Goal: Transaction & Acquisition: Register for event/course

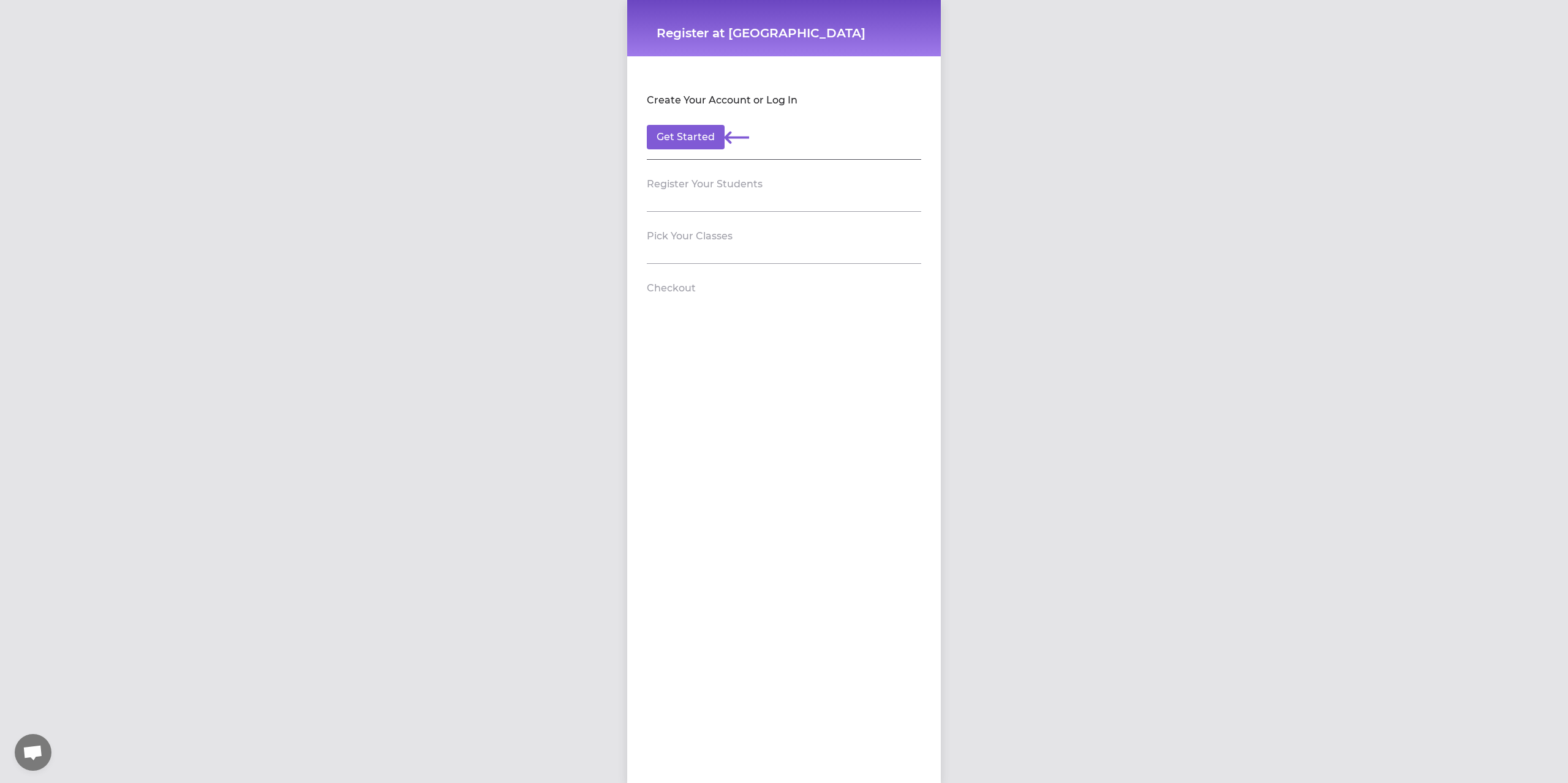
click at [1004, 212] on div "Register at [GEOGRAPHIC_DATA] FSC Create Your Account or Log In Get Started Reg…" at bounding box center [784, 391] width 1568 height 783
click at [675, 134] on button "Get Started" at bounding box center [686, 137] width 78 height 24
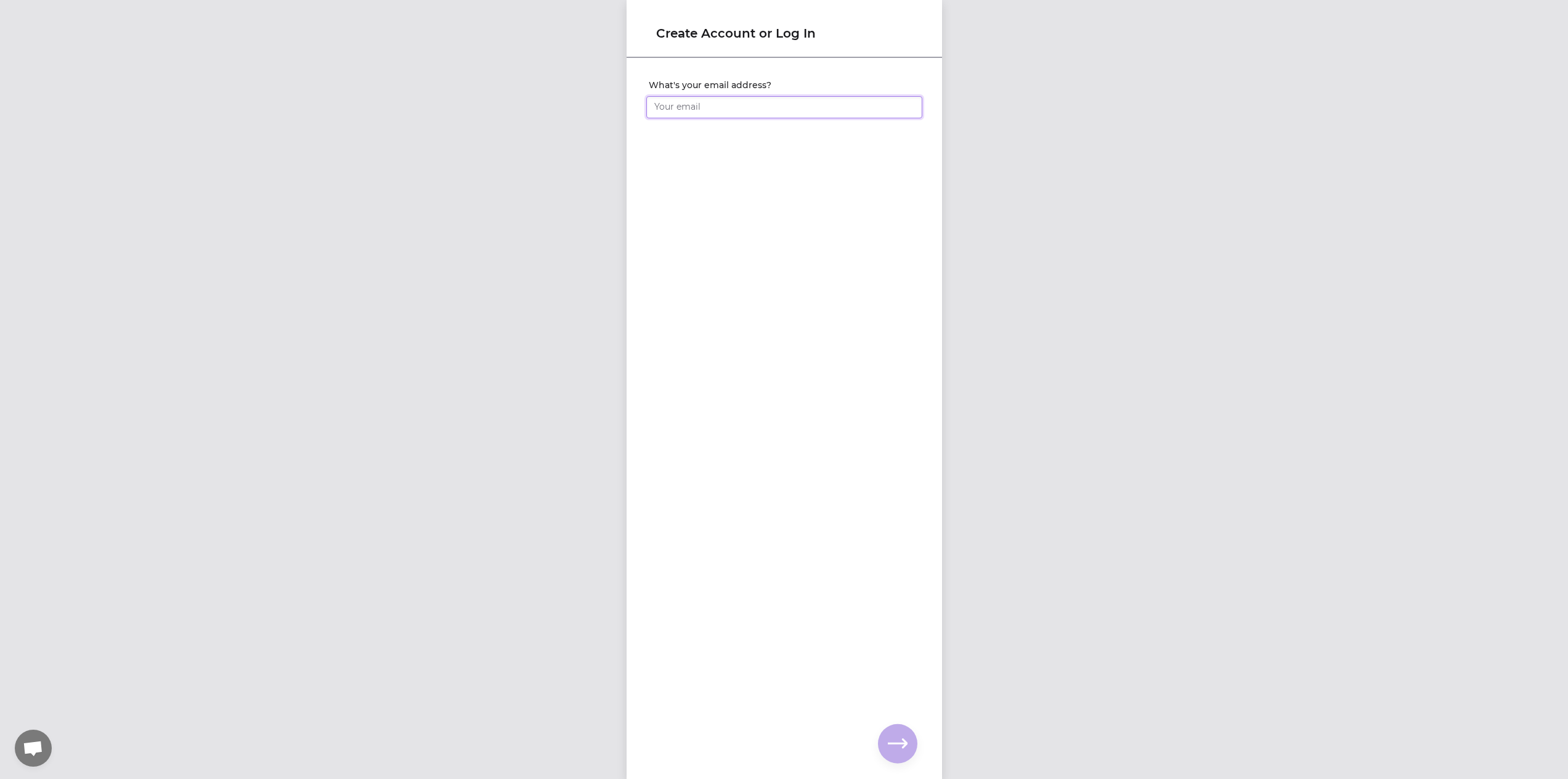
click at [717, 108] on input "What's your email address?" at bounding box center [784, 107] width 276 height 23
type input "[EMAIL_ADDRESS][DOMAIN_NAME]"
click at [899, 733] on button "button" at bounding box center [897, 744] width 40 height 40
click at [739, 104] on input "What's your full name?" at bounding box center [784, 107] width 276 height 23
click at [738, 104] on input "What's your full name?" at bounding box center [784, 107] width 276 height 23
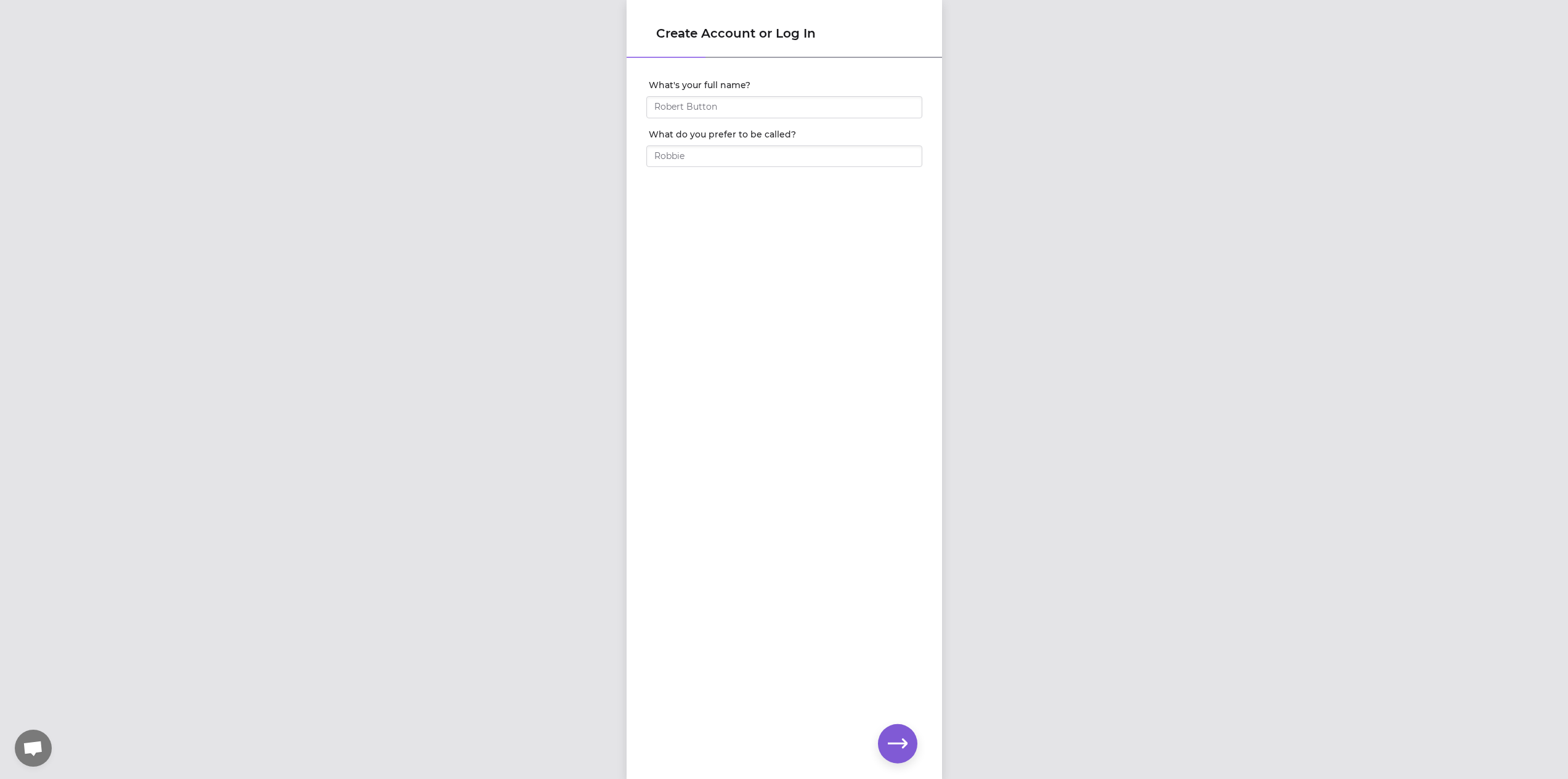
click at [694, 224] on div "What's your full name? What do you prefer to be called?" at bounding box center [784, 399] width 315 height 679
click at [766, 112] on input "What's your full name?" at bounding box center [784, 107] width 276 height 23
click at [778, 111] on input "What's your full name?" at bounding box center [784, 107] width 276 height 23
type input "[PERSON_NAME]"
click at [733, 146] on input "What do you prefer to be called?" at bounding box center [784, 157] width 276 height 23
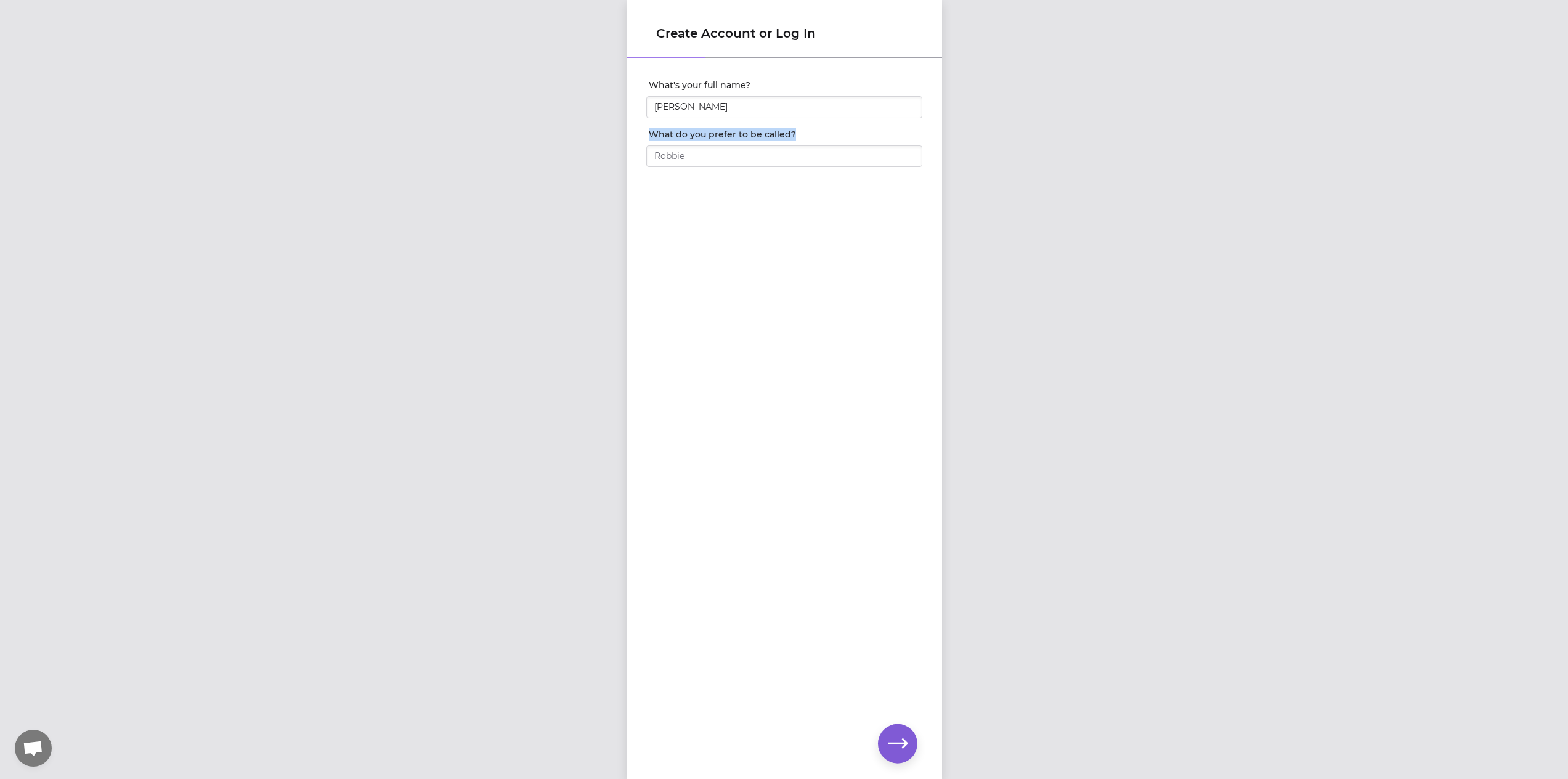
drag, startPoint x: 644, startPoint y: 134, endPoint x: 787, endPoint y: 131, distance: 143.0
click at [787, 131] on label "What do you prefer to be called?" at bounding box center [786, 134] width 274 height 13
copy label "What do you prefer to be called?"
click at [818, 159] on input "What do you prefer to be called?" at bounding box center [784, 157] width 276 height 23
type input "Ben"
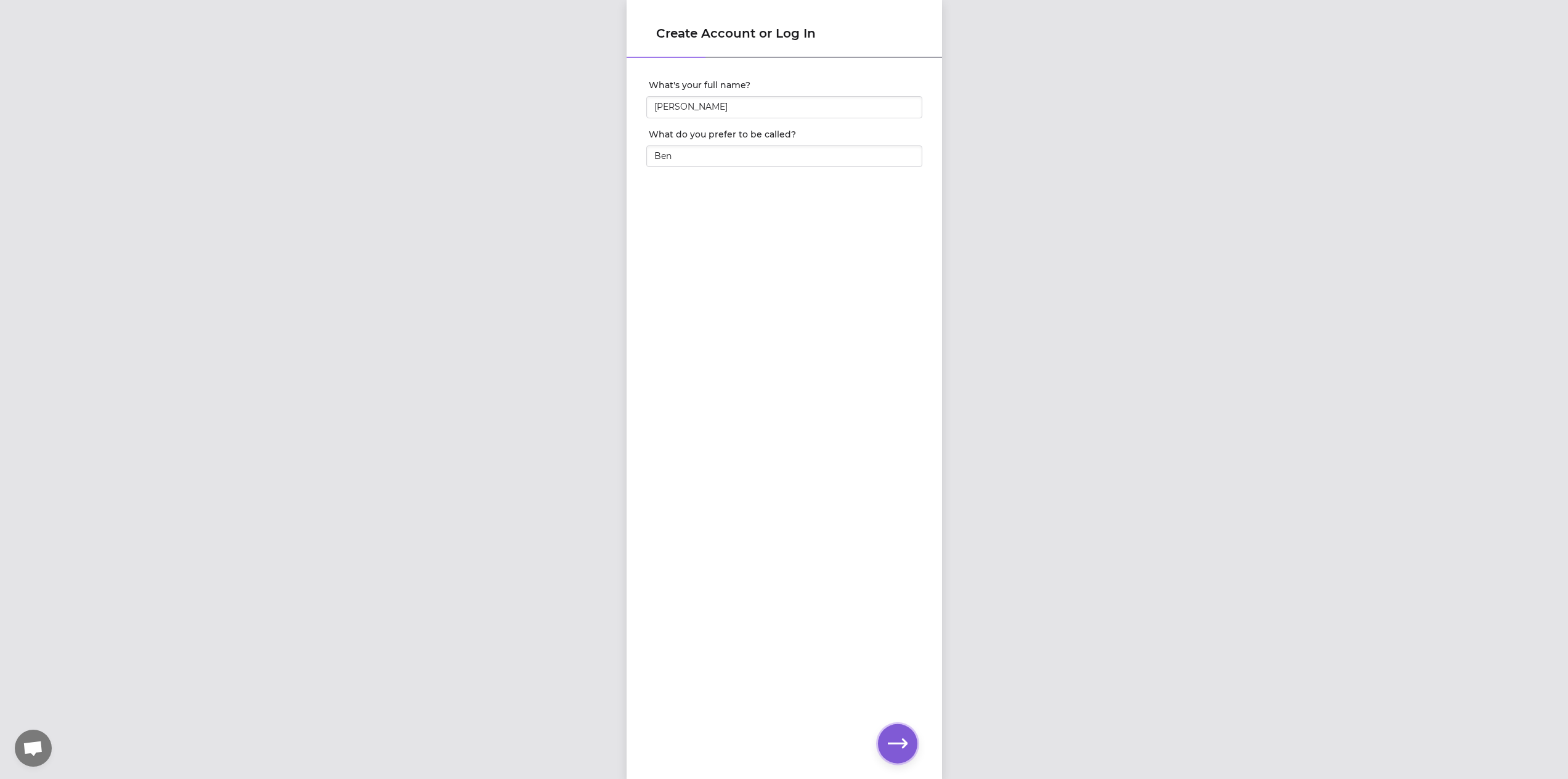
click at [905, 743] on icon "button" at bounding box center [897, 744] width 20 height 9
click at [759, 98] on input "What's your phone number?" at bounding box center [784, 107] width 276 height 23
type input "[PHONE_NUMBER]"
click input "submit" at bounding box center [0, 0] width 0 height 0
click at [593, 106] on div "Create Account or Log In Set your account password" at bounding box center [784, 389] width 1568 height 779
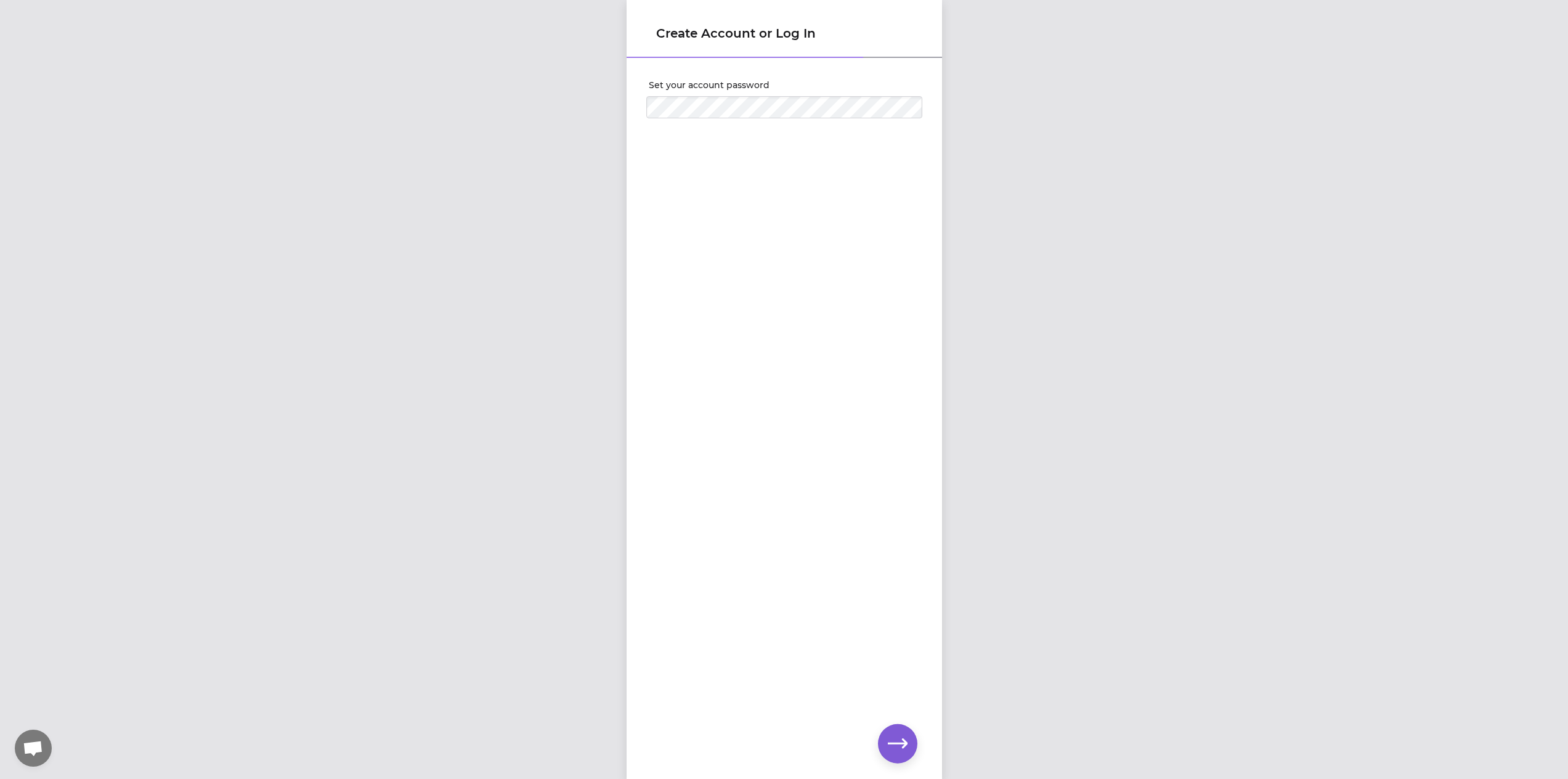
click at [767, 119] on div at bounding box center [784, 122] width 276 height 10
click at [905, 736] on icon "button" at bounding box center [897, 744] width 20 height 20
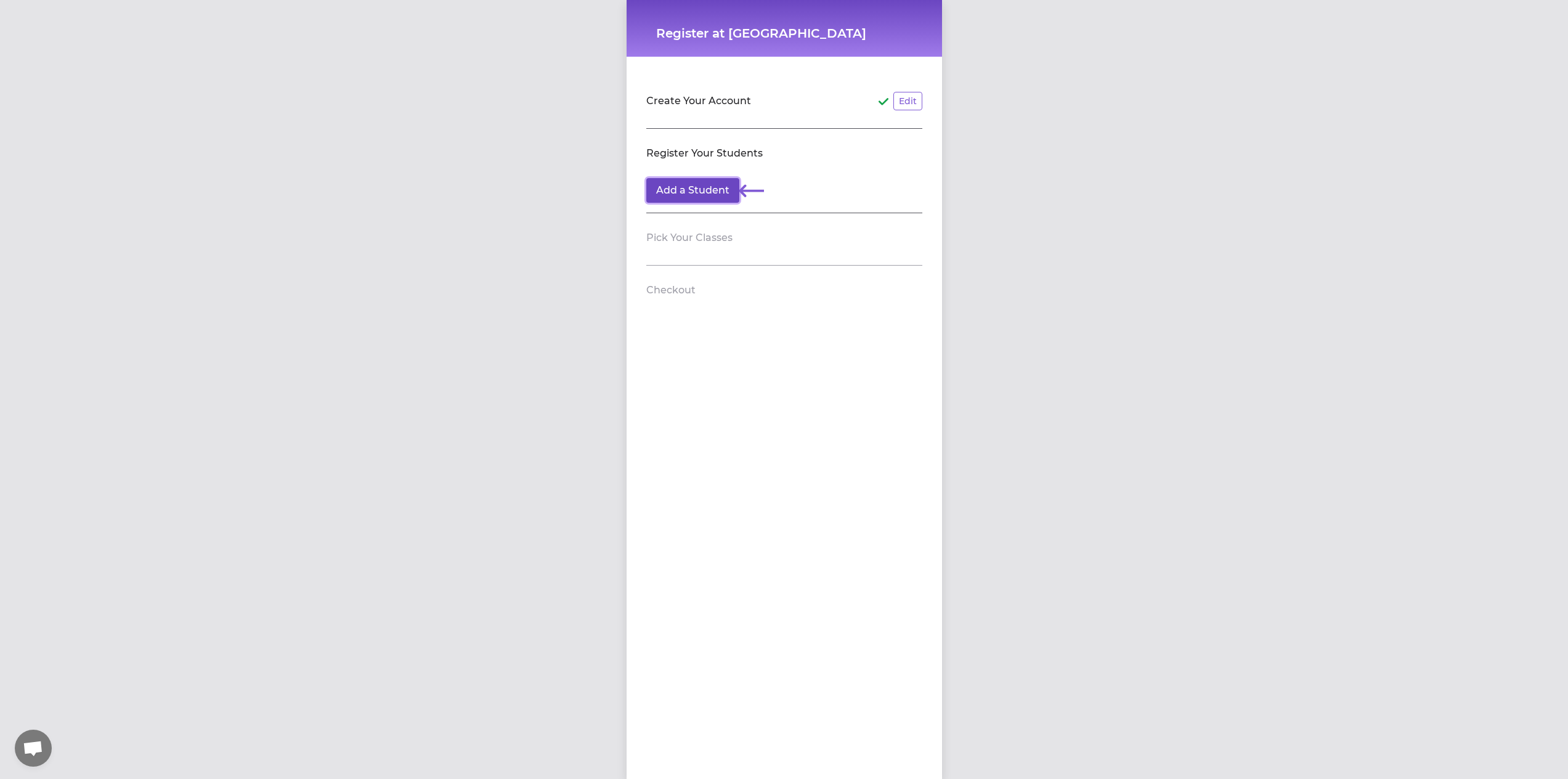
click at [694, 186] on button "Add a Student" at bounding box center [692, 190] width 93 height 24
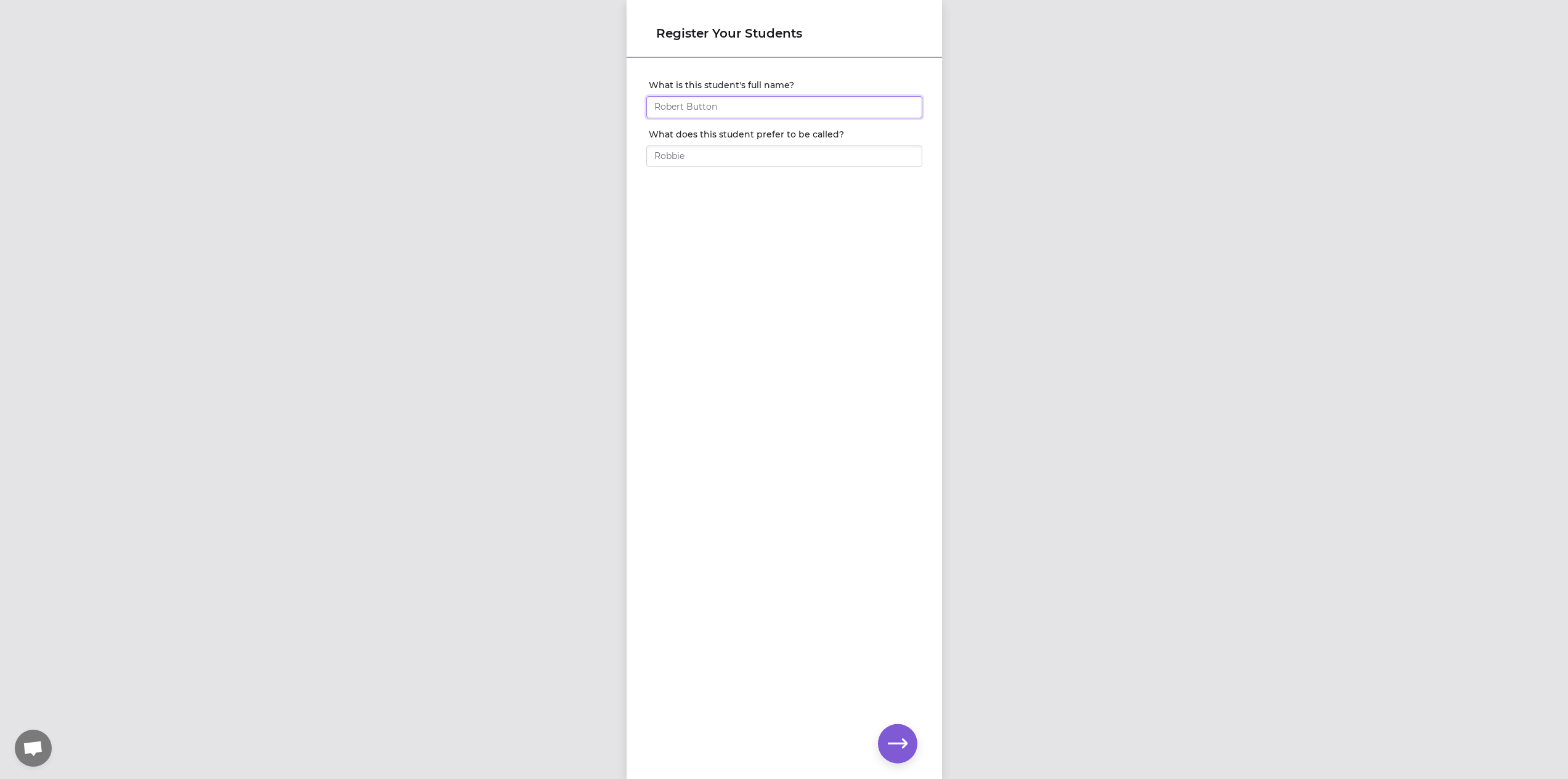
click at [725, 106] on input "What is this student's full name?" at bounding box center [784, 107] width 276 height 23
type input "[PERSON_NAME]"
click at [897, 734] on icon "button" at bounding box center [897, 744] width 20 height 20
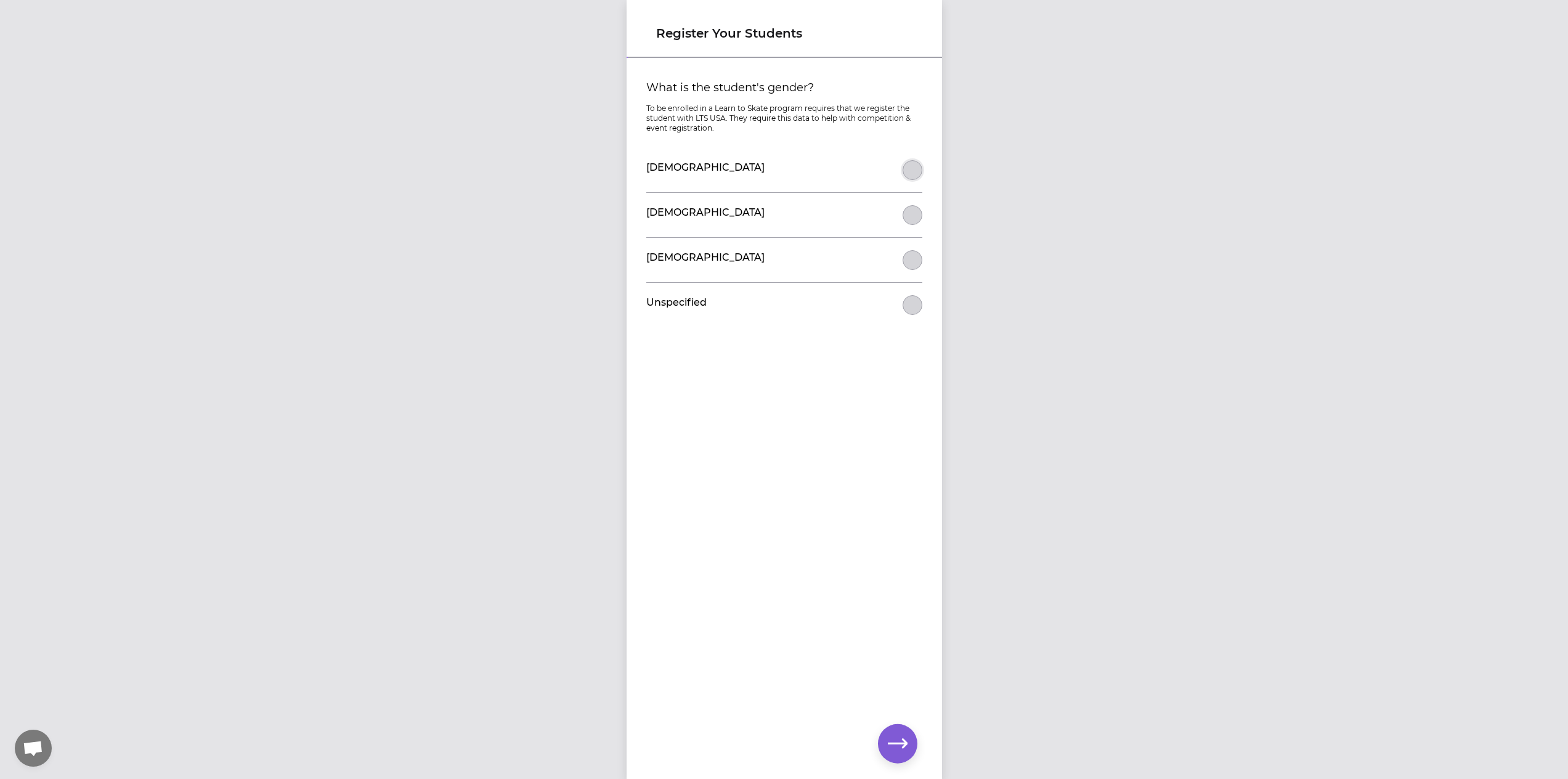
click at [906, 175] on button "What is the student's gender?" at bounding box center [913, 170] width 20 height 20
drag, startPoint x: 643, startPoint y: 85, endPoint x: 743, endPoint y: 126, distance: 108.1
click at [743, 126] on div "What is the student's gender? To be enrolled in a Learn to Skate program requir…" at bounding box center [784, 204] width 276 height 249
copy div "What is the student's gender? To be enrolled in a Learn to Skate program requir…"
click at [897, 735] on icon "button" at bounding box center [897, 744] width 20 height 20
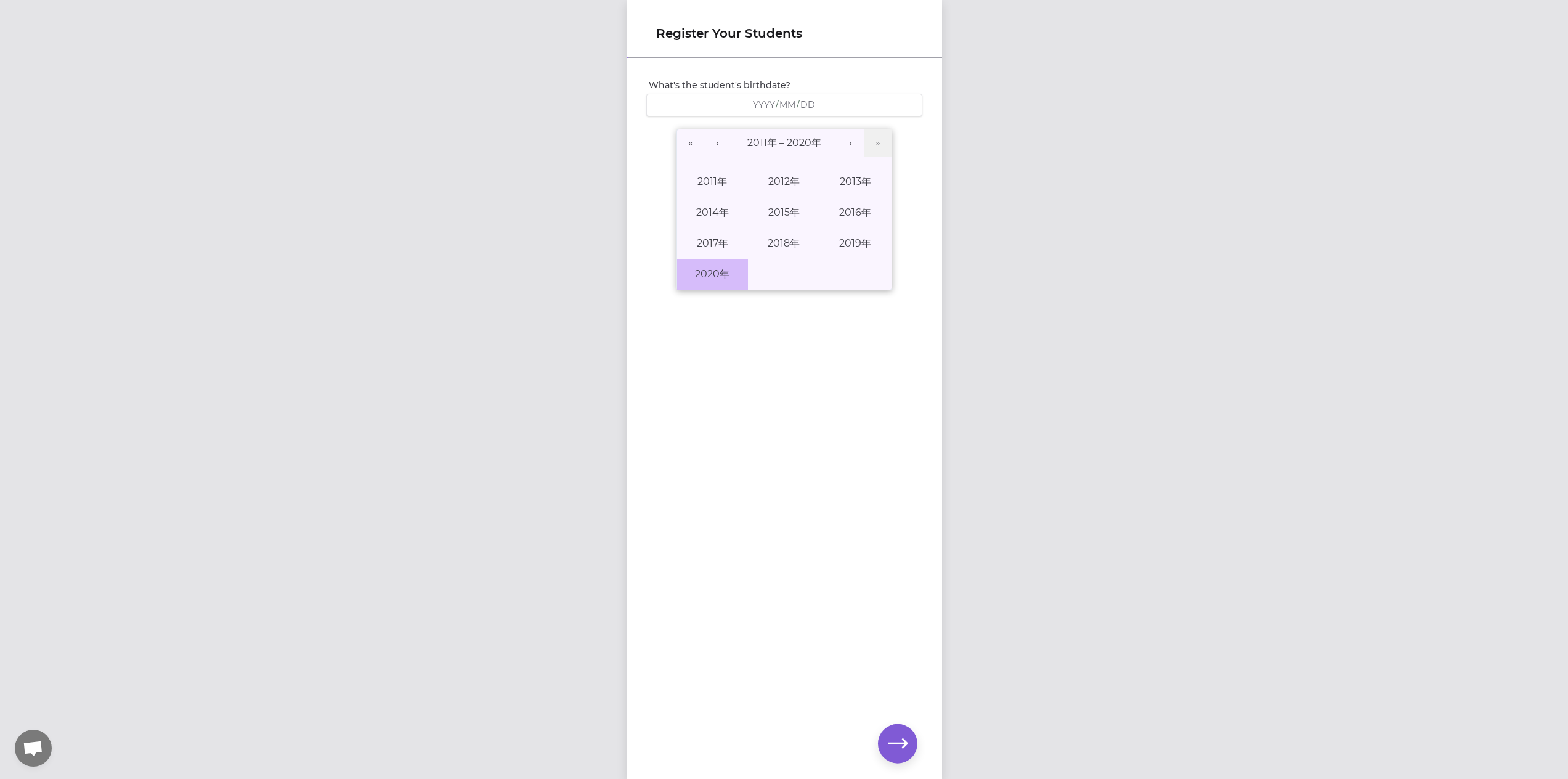
click at [720, 263] on button "2020年" at bounding box center [712, 274] width 71 height 31
click at [788, 214] on abbr "五月" at bounding box center [784, 212] width 20 height 12
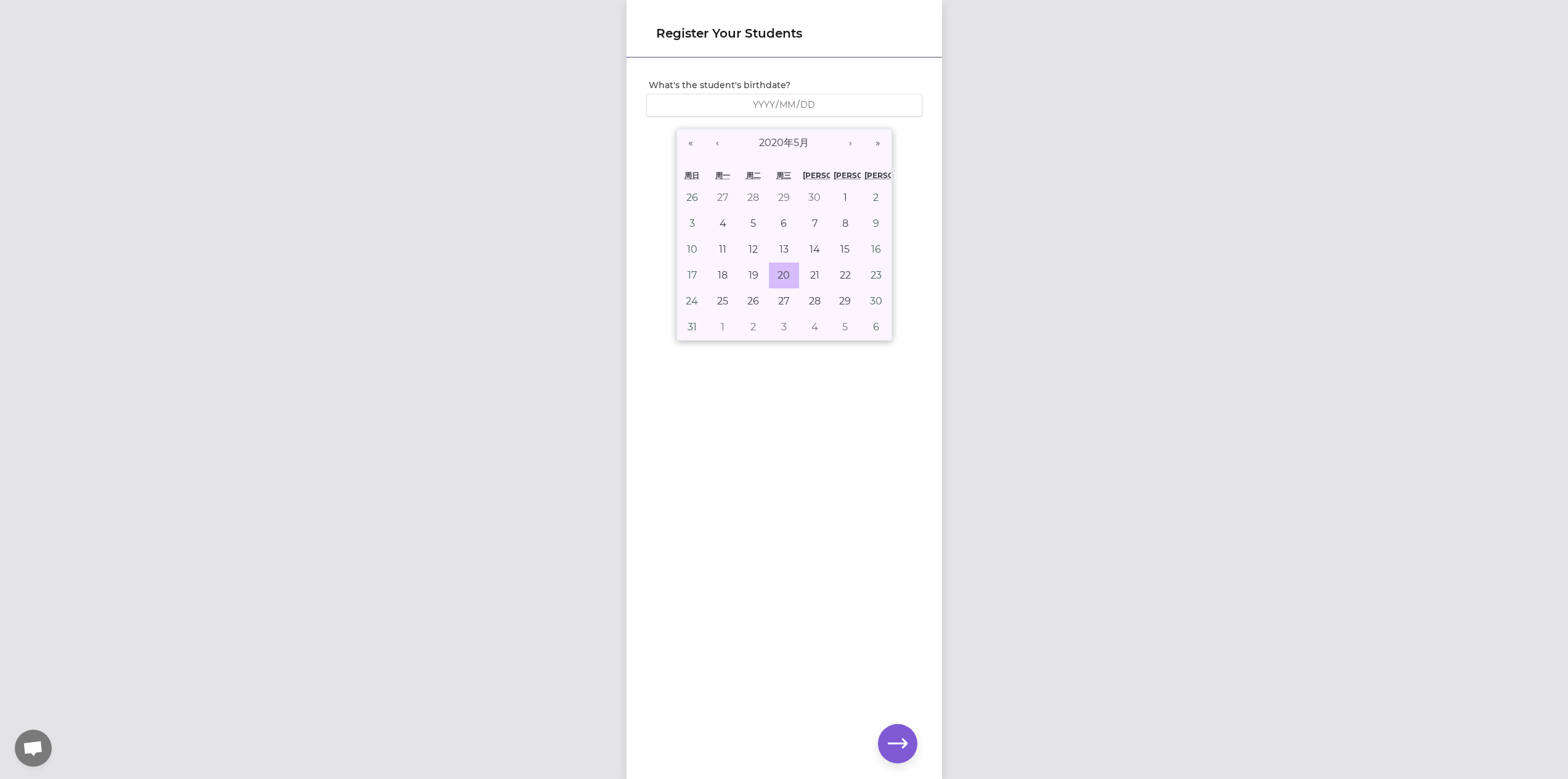
click at [780, 278] on abbr "20" at bounding box center [784, 275] width 13 height 12
type input "[DATE]"
type input "2020"
type input "5"
type input "20"
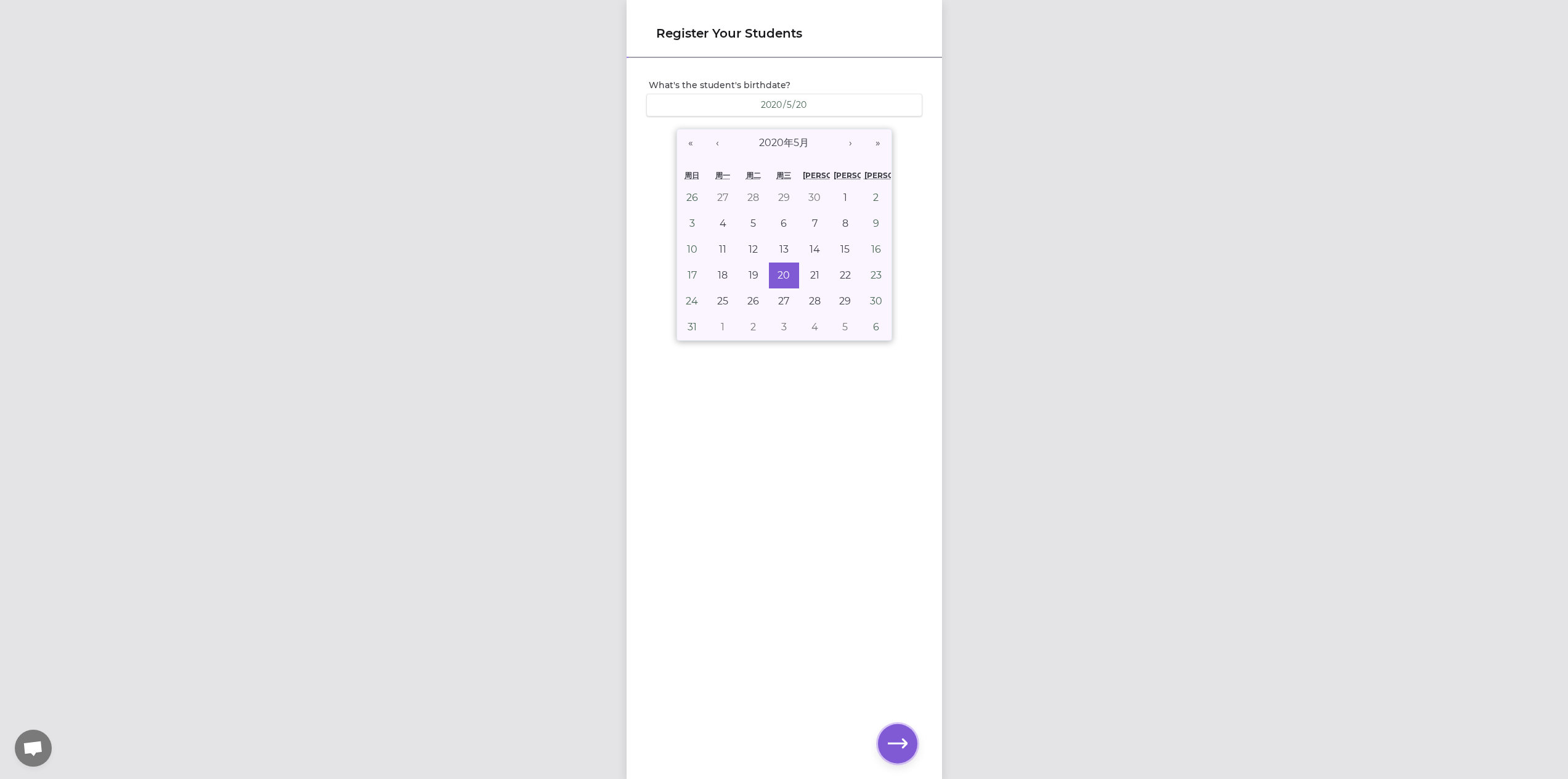
click at [900, 745] on icon "button" at bounding box center [897, 744] width 20 height 20
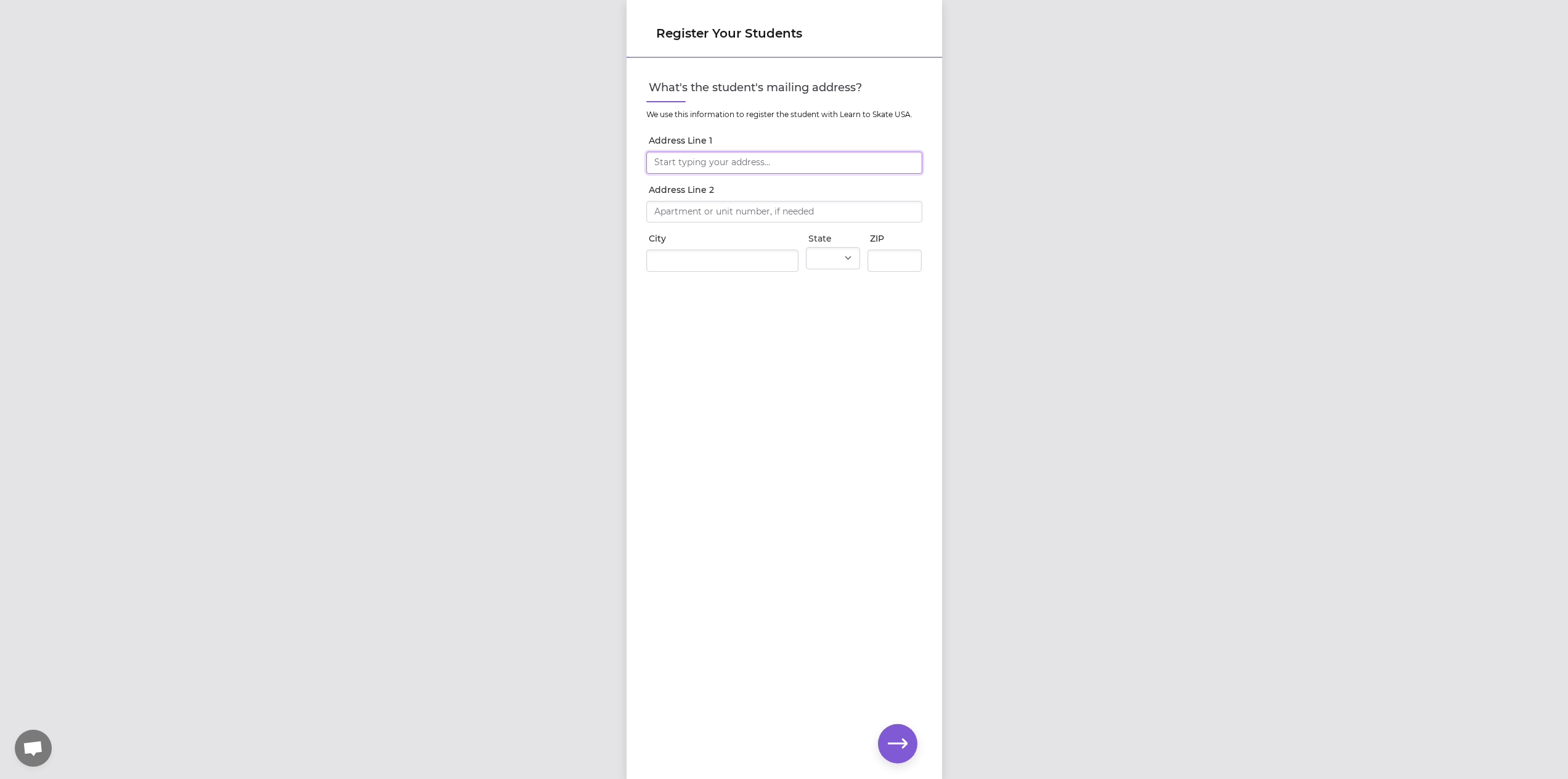
click at [777, 163] on input "Address Line 1" at bounding box center [784, 162] width 276 height 23
type input "[STREET_ADDRESS]"
type input "Binghamton"
select select "NY"
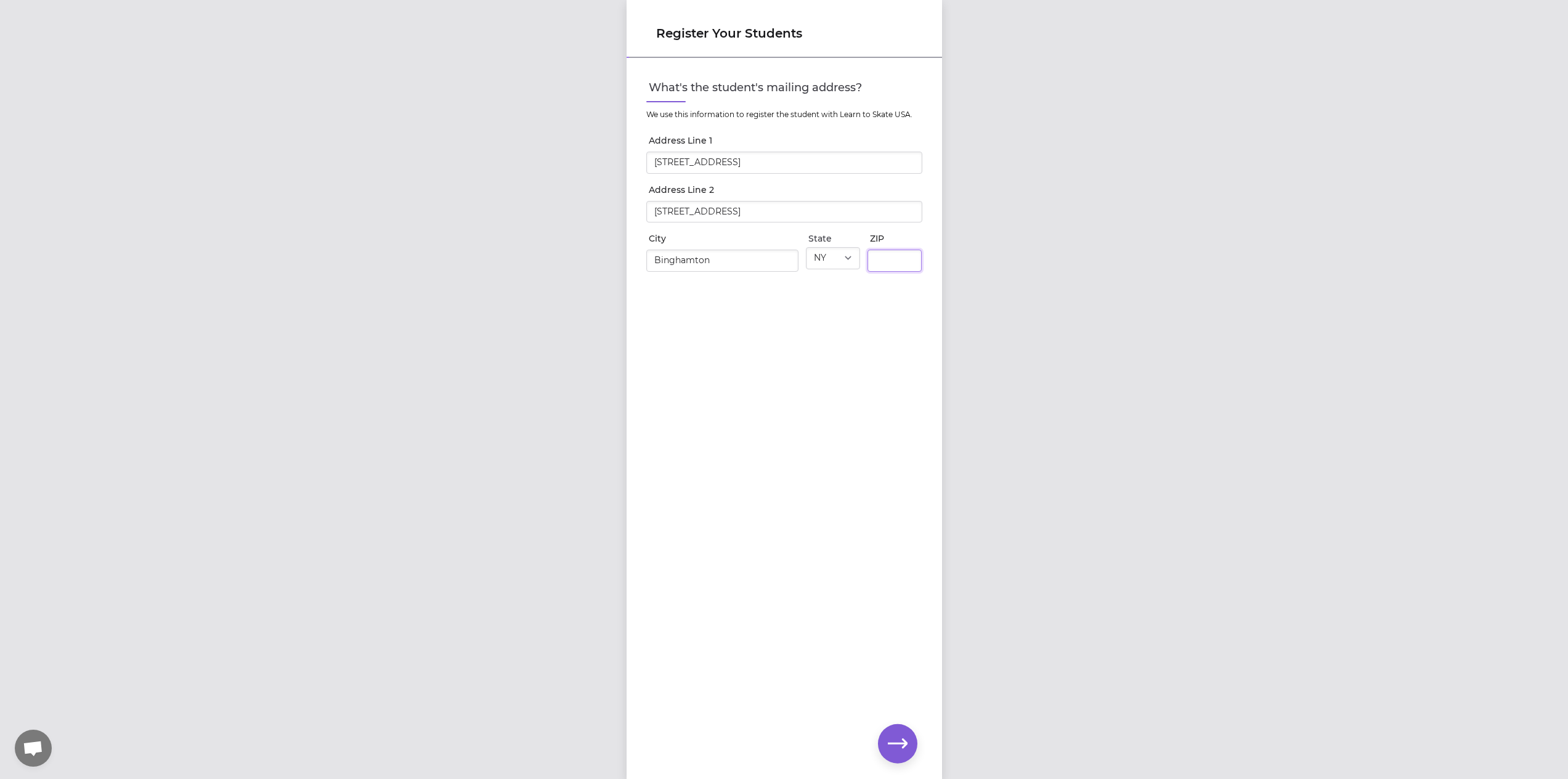
type input "13905"
click at [834, 386] on div "What's the student's mailing address? We use this information to register the s…" at bounding box center [784, 399] width 315 height 679
click at [901, 741] on icon "button" at bounding box center [897, 744] width 20 height 20
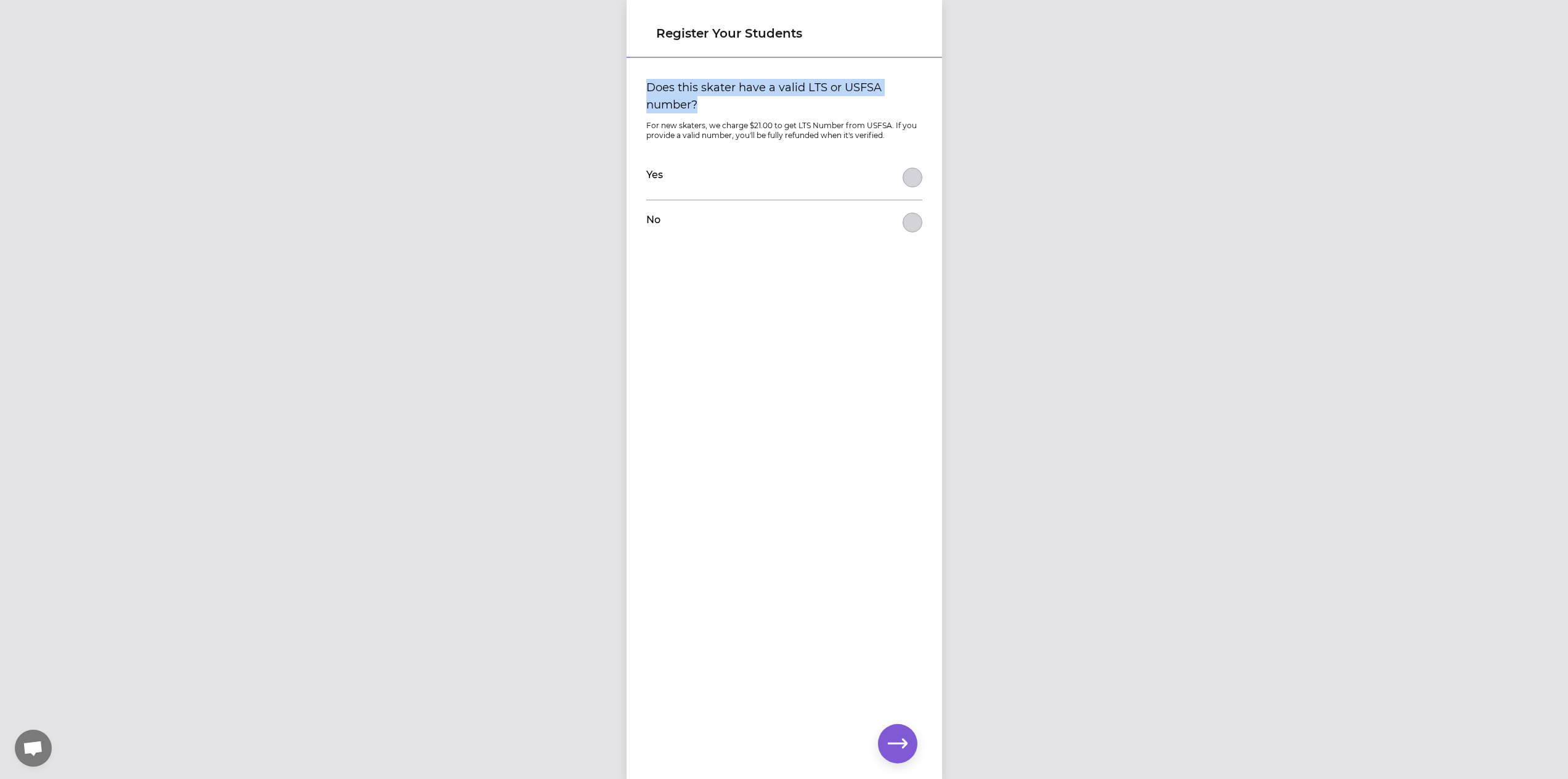
drag, startPoint x: 643, startPoint y: 86, endPoint x: 744, endPoint y: 108, distance: 103.4
click at [744, 108] on label "Does this skater have a valid LTS or USFSA number?" at bounding box center [784, 96] width 276 height 34
copy label "Does this skater have a valid LTS or USFSA number?"
drag, startPoint x: 636, startPoint y: 124, endPoint x: 898, endPoint y: 137, distance: 262.3
click at [898, 137] on div "Does this skater have a valid LTS or USFSA number? For new skaters, we charge $…" at bounding box center [784, 157] width 296 height 176
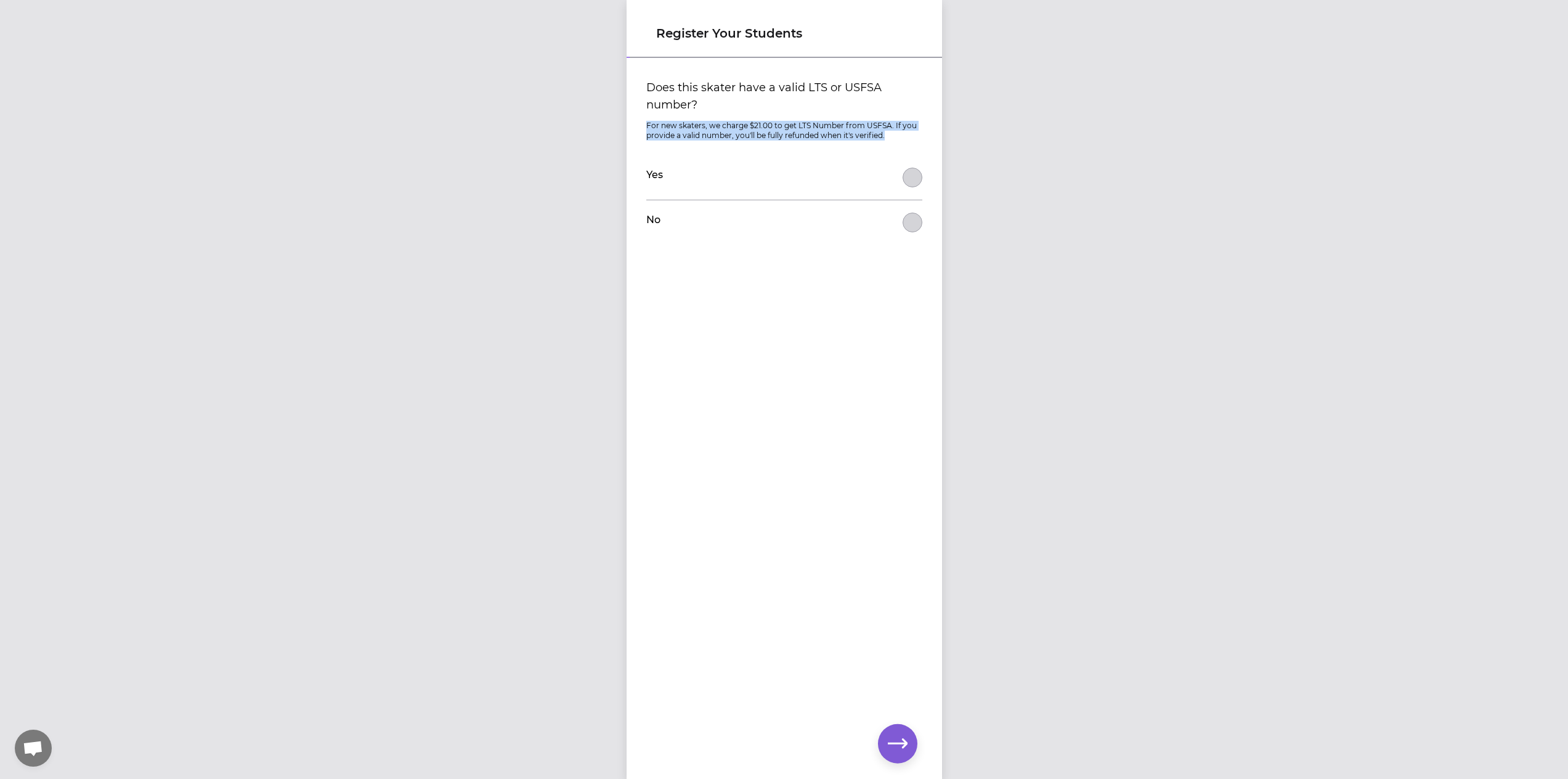
copy p "For new skaters, we charge $21.00 to get LTS Number from USFSA. If you provide …"
click at [913, 228] on button "Does this skater have a valid LTS or USFSA number?" at bounding box center [913, 222] width 20 height 20
click at [895, 743] on icon "button" at bounding box center [897, 744] width 20 height 9
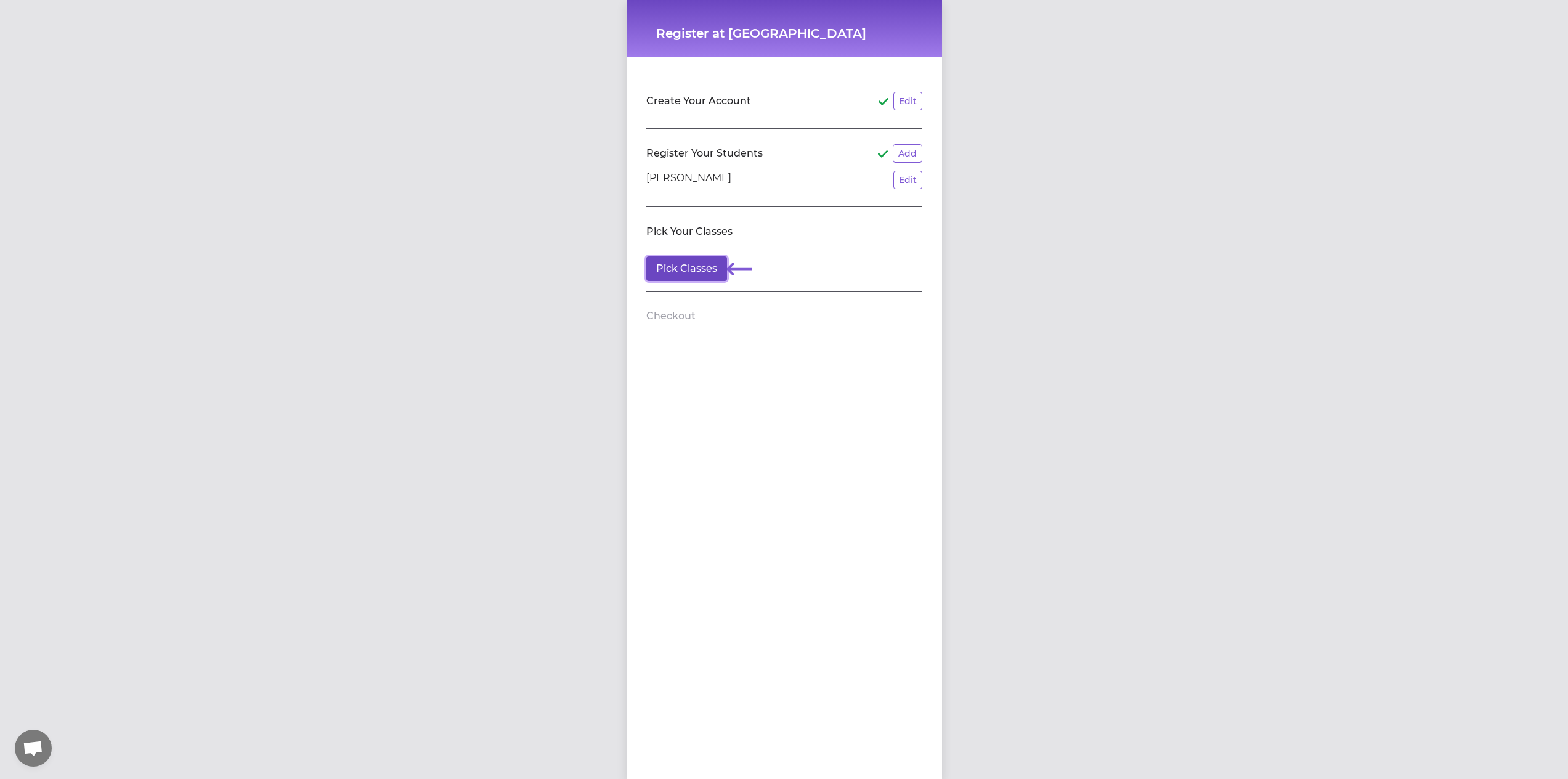
click at [702, 268] on button "Pick Classes" at bounding box center [687, 268] width 81 height 24
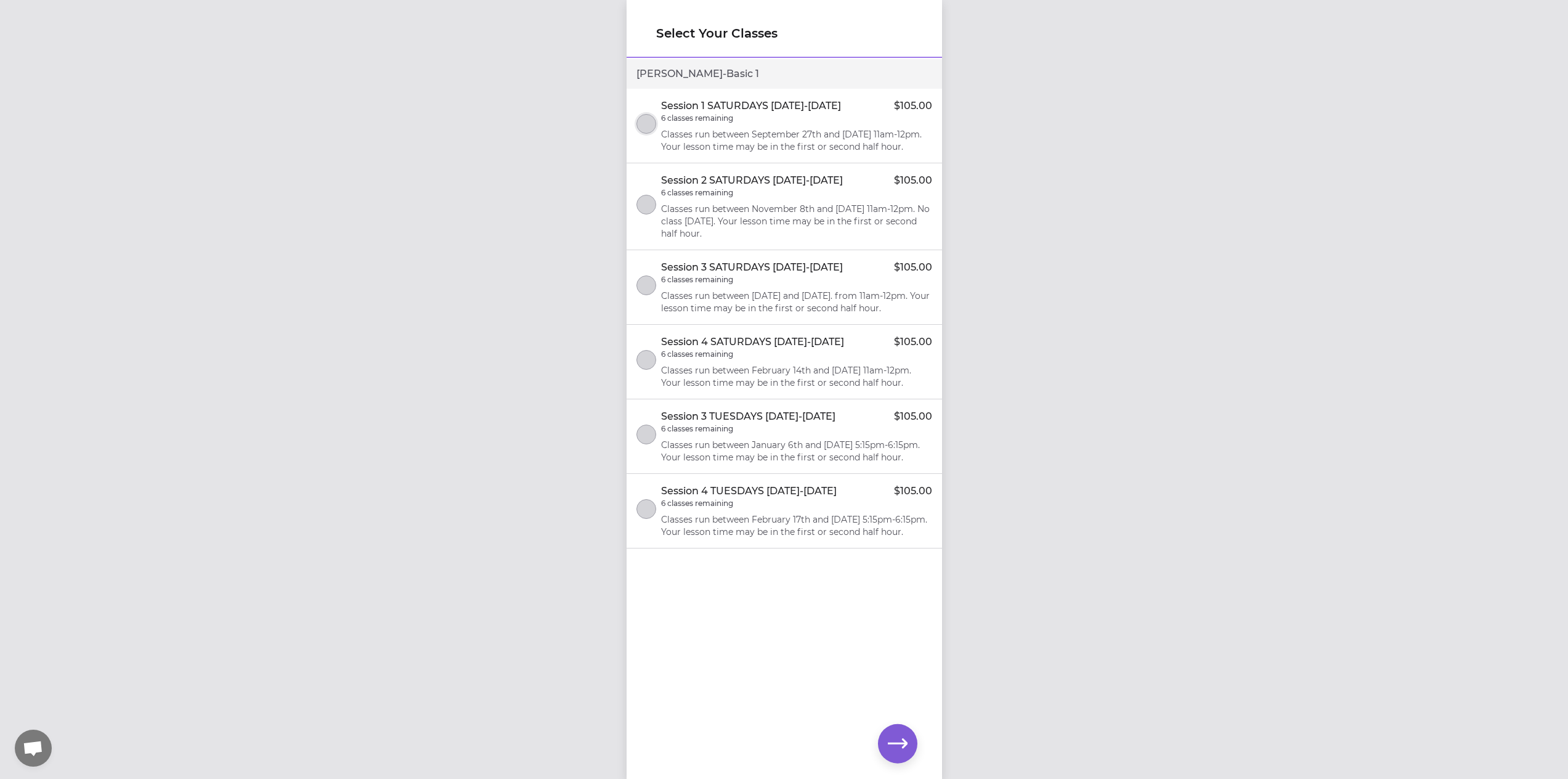
click at [652, 131] on button "select class" at bounding box center [646, 124] width 20 height 20
click at [902, 738] on icon "button" at bounding box center [897, 744] width 20 height 20
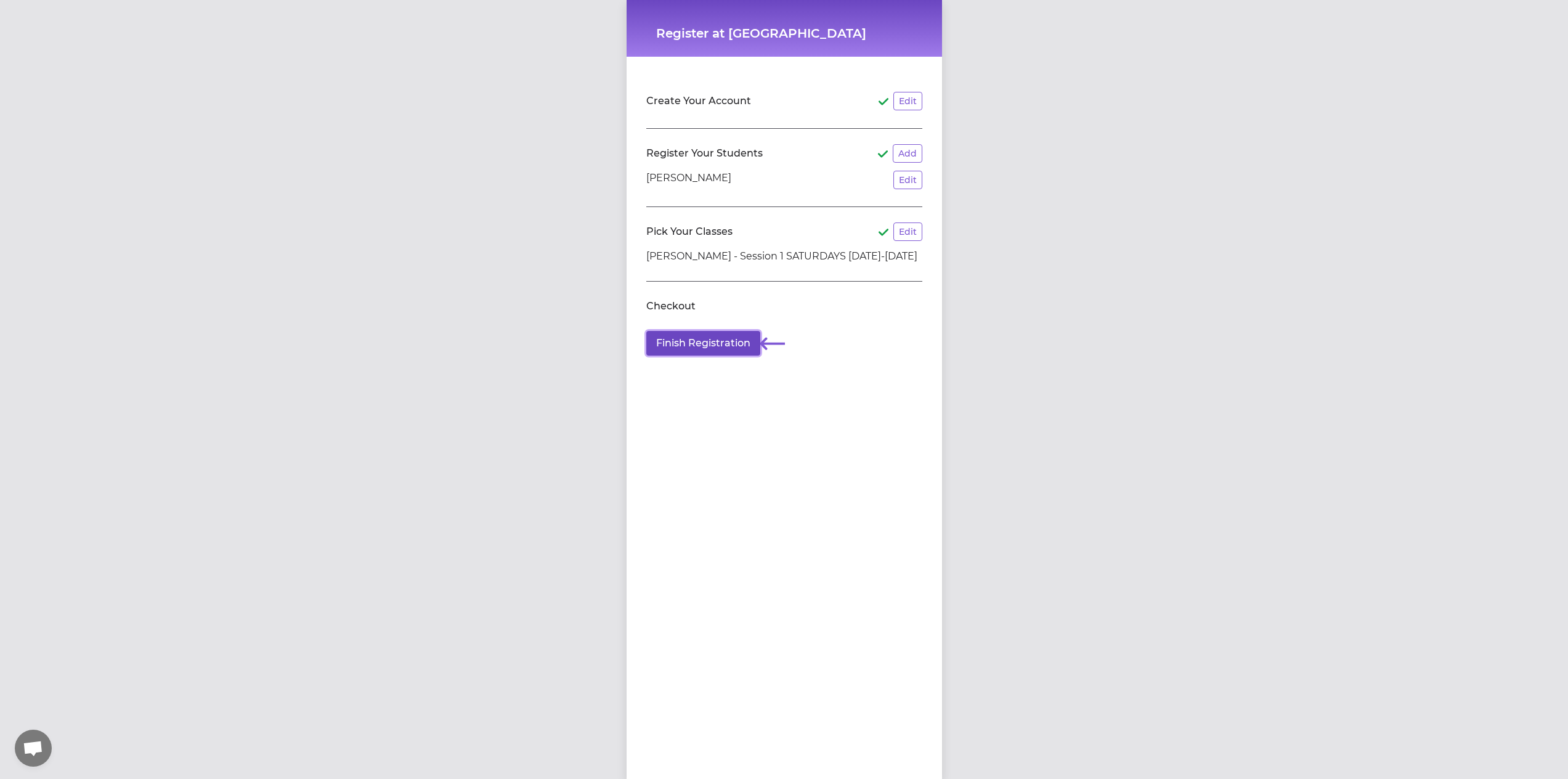
click at [707, 345] on button "Finish Registration" at bounding box center [703, 343] width 114 height 24
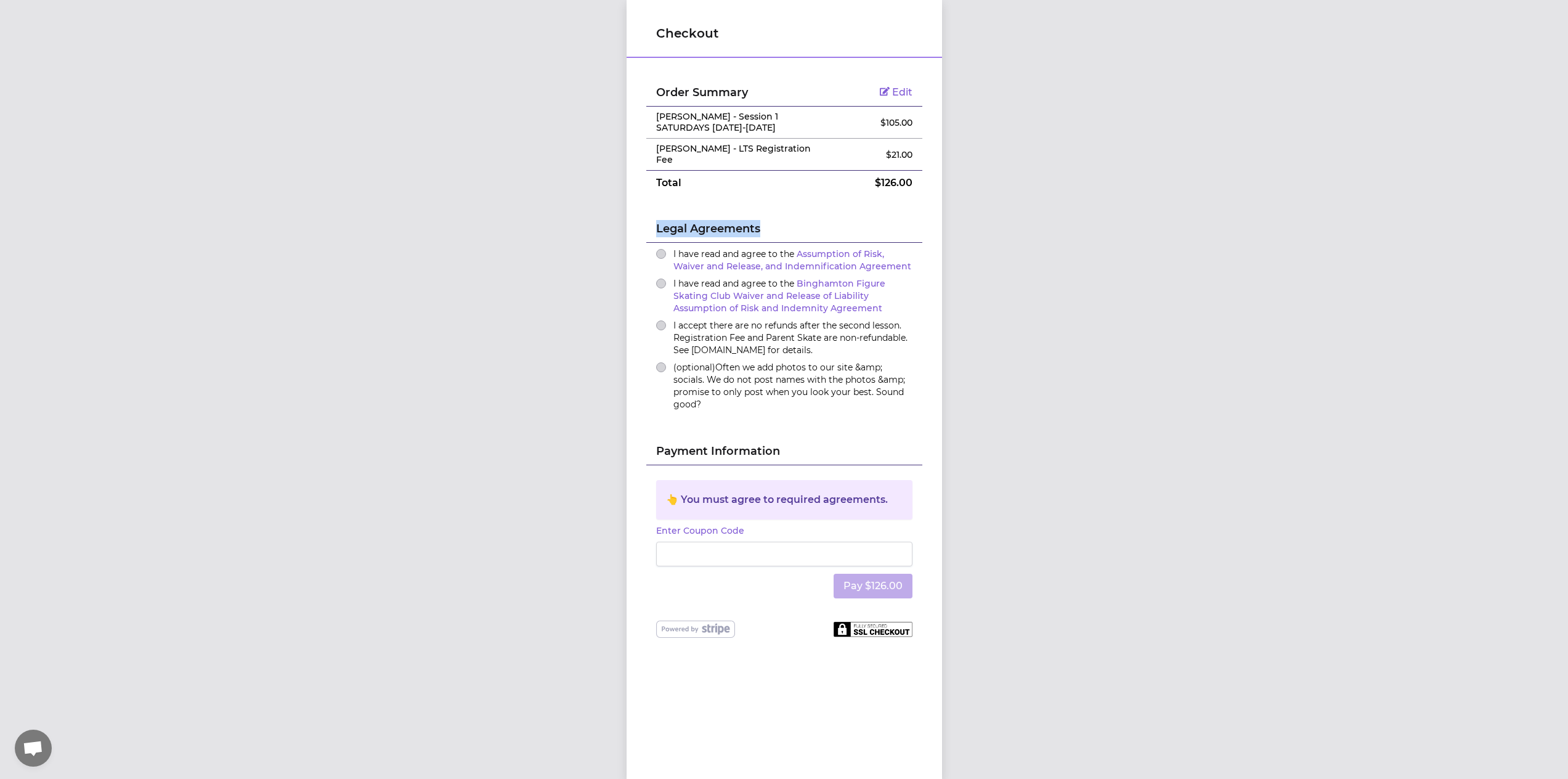
drag, startPoint x: 650, startPoint y: 218, endPoint x: 758, endPoint y: 218, distance: 108.0
click at [758, 218] on div "Legal Agreements" at bounding box center [784, 219] width 276 height 48
copy h2 "Legal Agreements"
click at [661, 249] on button "I have read and agree to the Assumption of Risk, Waiver and Release, and Indemn…" at bounding box center [661, 254] width 10 height 10
click at [659, 252] on icon "button" at bounding box center [661, 254] width 5 height 4
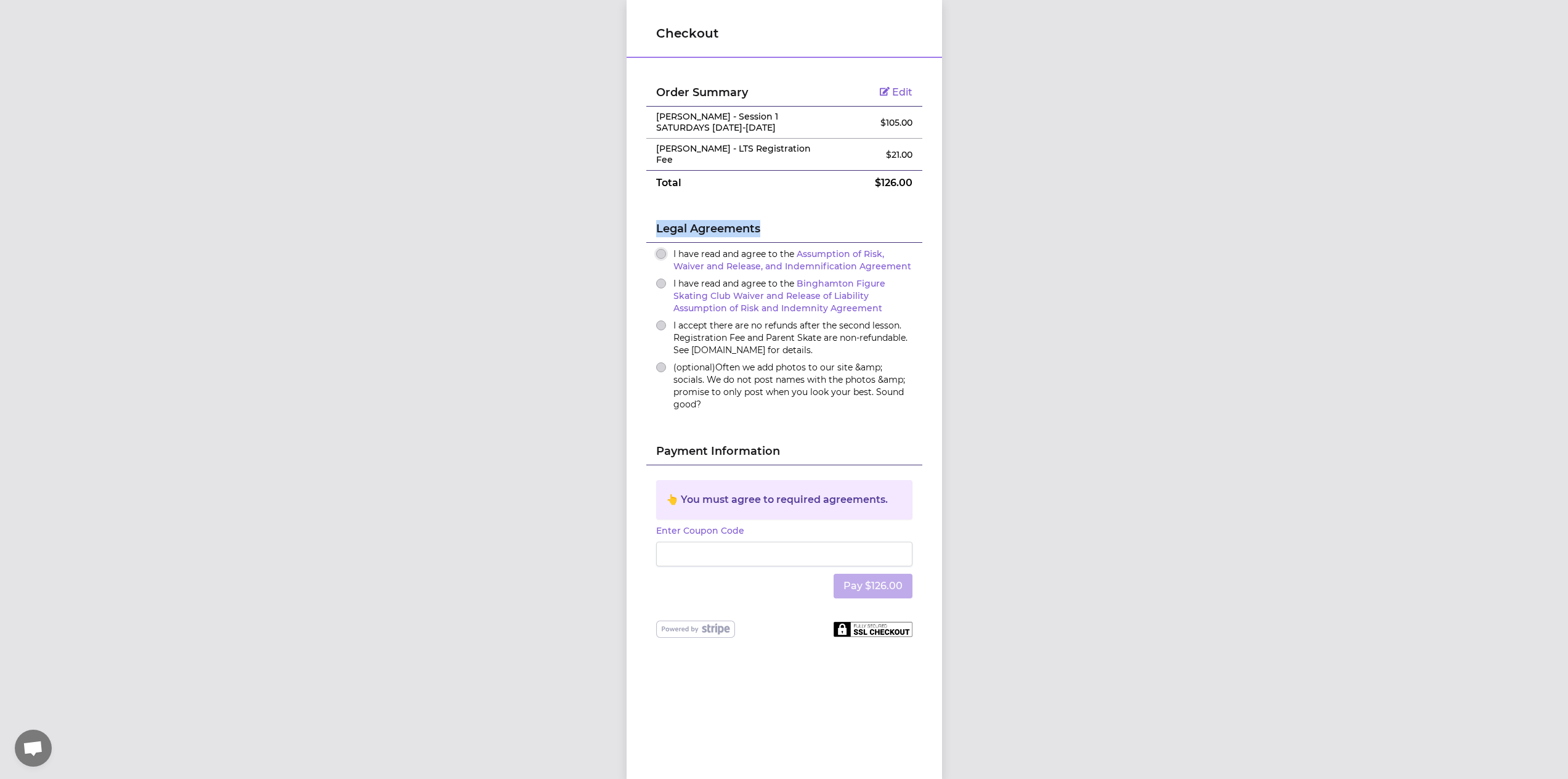
click at [657, 249] on button "I have read and agree to the Assumption of Risk, Waiver and Release, and Indemn…" at bounding box center [661, 254] width 10 height 10
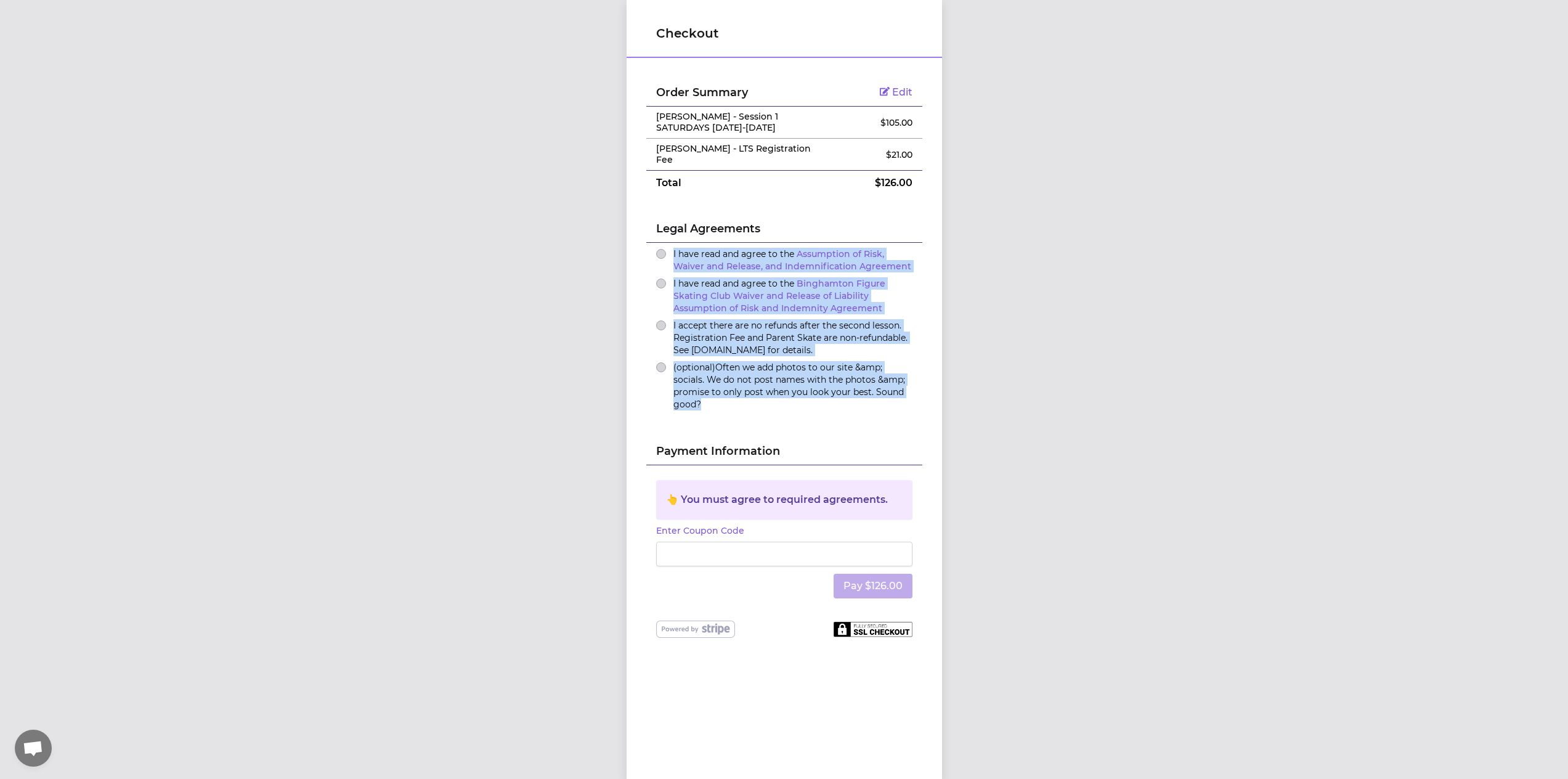
drag, startPoint x: 662, startPoint y: 238, endPoint x: 887, endPoint y: 399, distance: 276.7
click at [887, 399] on ul "I have read and agree to the Assumption of Risk, Waiver and Release, and Indemn…" at bounding box center [784, 331] width 276 height 175
copy ul "I have read and agree to the Assumption of Risk, Waiver and Release, and Indemn…"
click at [662, 248] on div "I have read and agree to the Assumption of Risk, Waiver and Release, and Indemn…" at bounding box center [784, 259] width 257 height 24
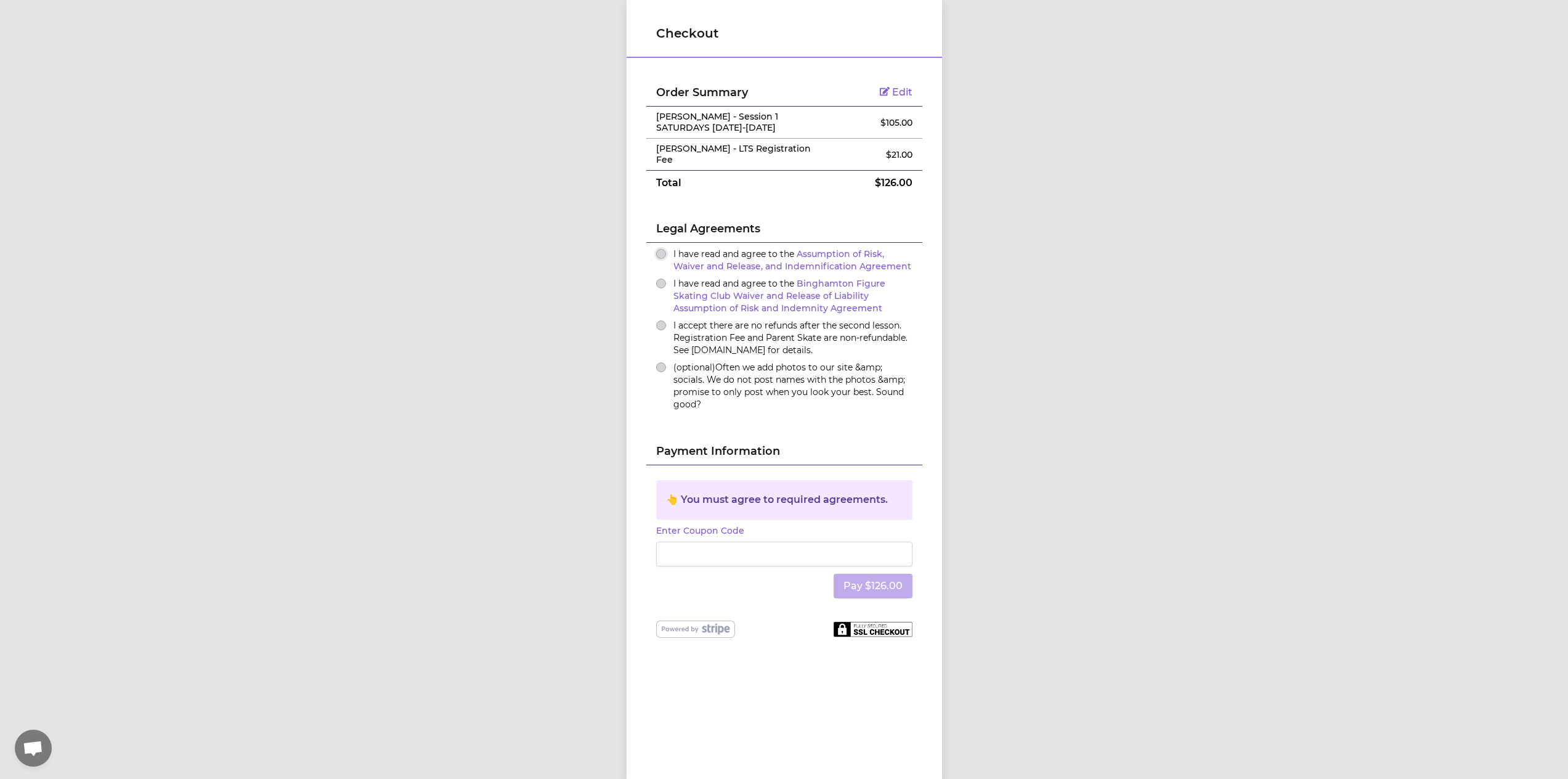
click at [657, 249] on button "I have read and agree to the Assumption of Risk, Waiver and Release, and Indemn…" at bounding box center [661, 254] width 10 height 10
click at [661, 280] on div "I have read and agree to the Binghamton Figure Skating Club Waiver and Release …" at bounding box center [784, 295] width 257 height 37
click at [659, 280] on div "I have read and agree to the Binghamton Figure Skating Club Waiver and Release …" at bounding box center [784, 295] width 257 height 37
click at [659, 278] on button "I have read and agree to the Binghamton Figure Skating Club Waiver and Release …" at bounding box center [661, 283] width 10 height 10
click at [657, 321] on button "I accept there are no refunds after the second lesson. Registration Fee and Par…" at bounding box center [661, 325] width 10 height 10
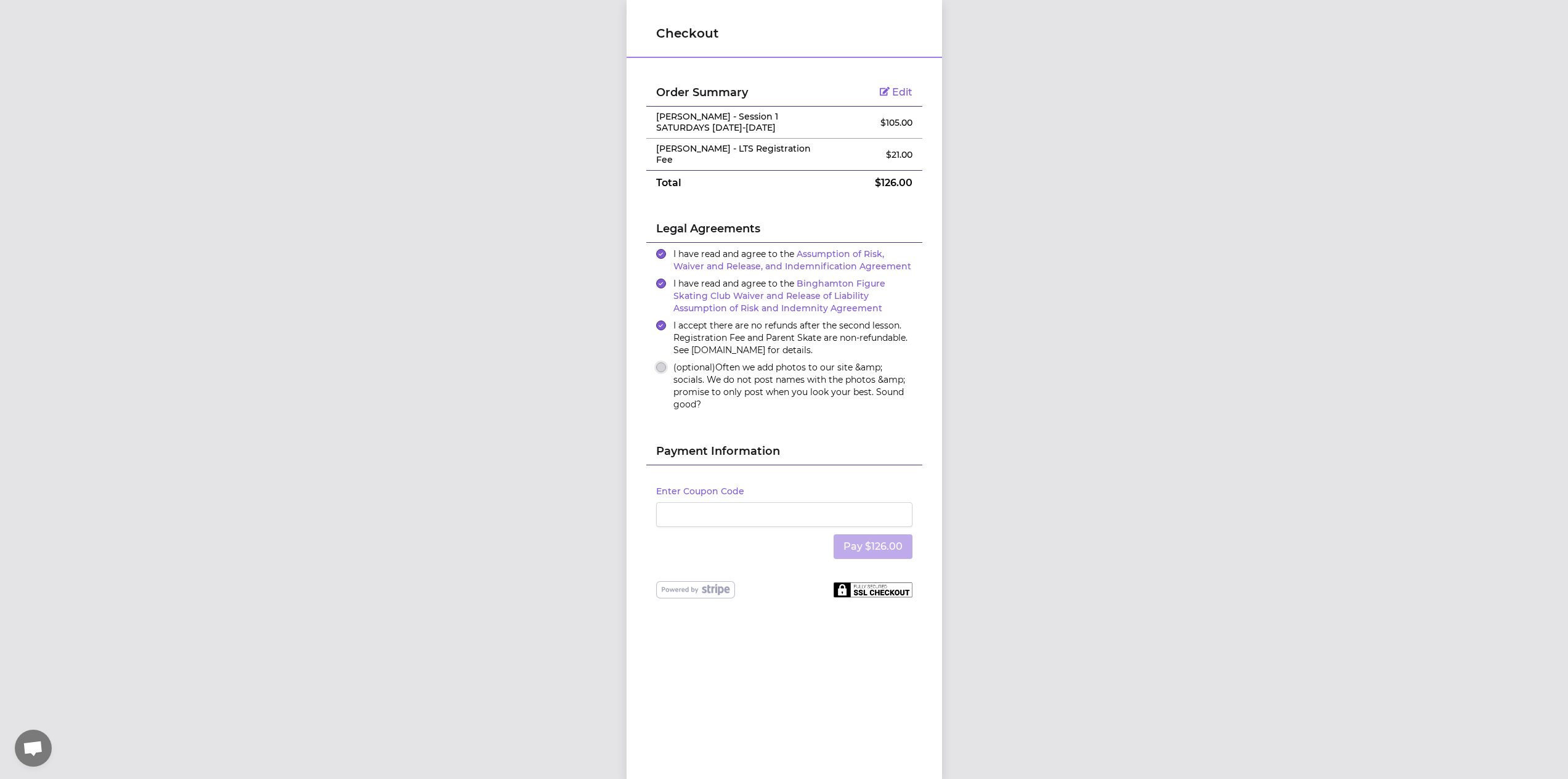
click at [656, 362] on button "(optional) Often we add photos to our site &amp; socials. We do not post names …" at bounding box center [661, 367] width 10 height 10
click at [846, 538] on button "Pay $126.00" at bounding box center [873, 546] width 79 height 24
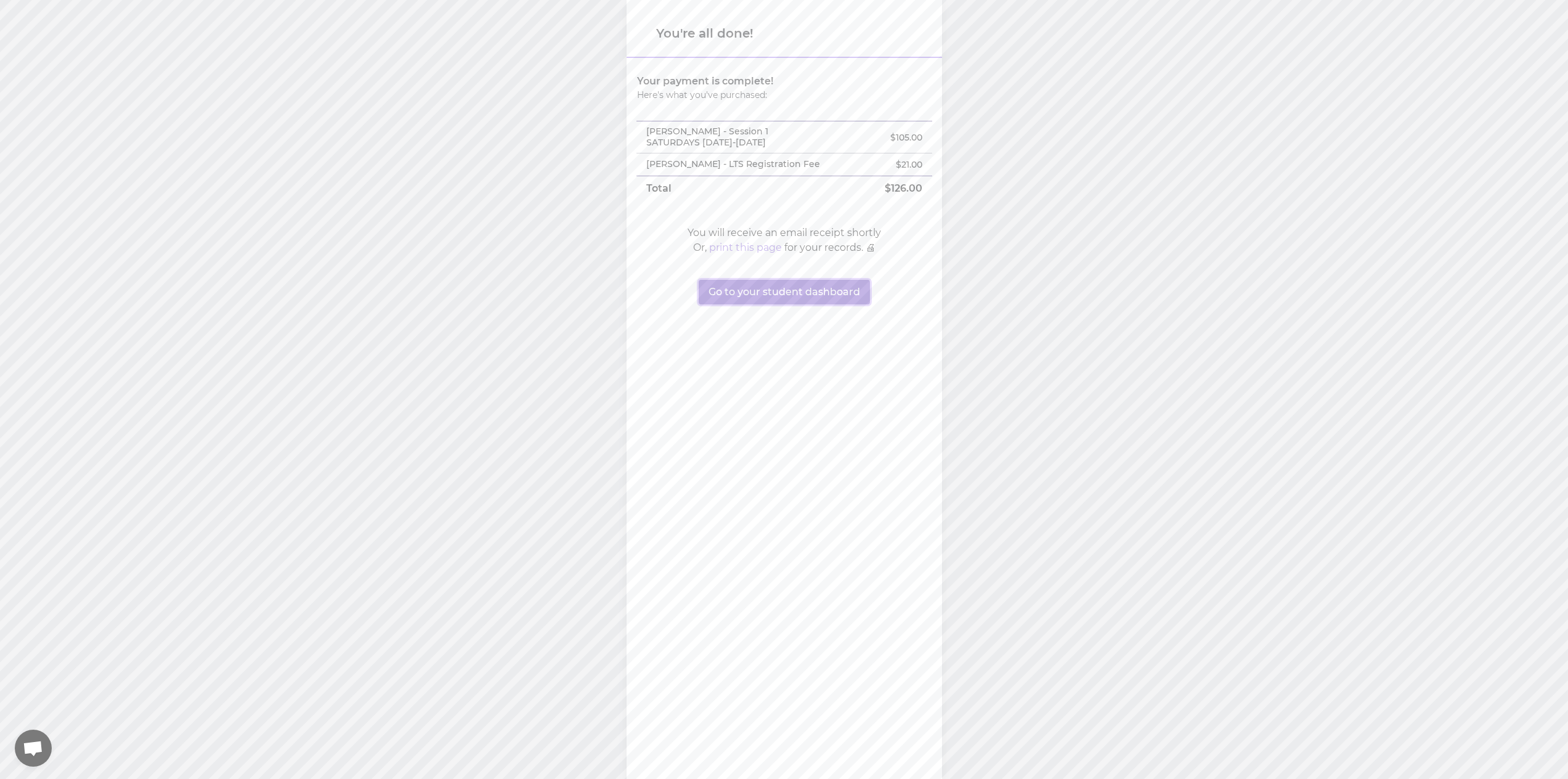
click at [774, 298] on button "Go to your student dashboard" at bounding box center [784, 292] width 171 height 24
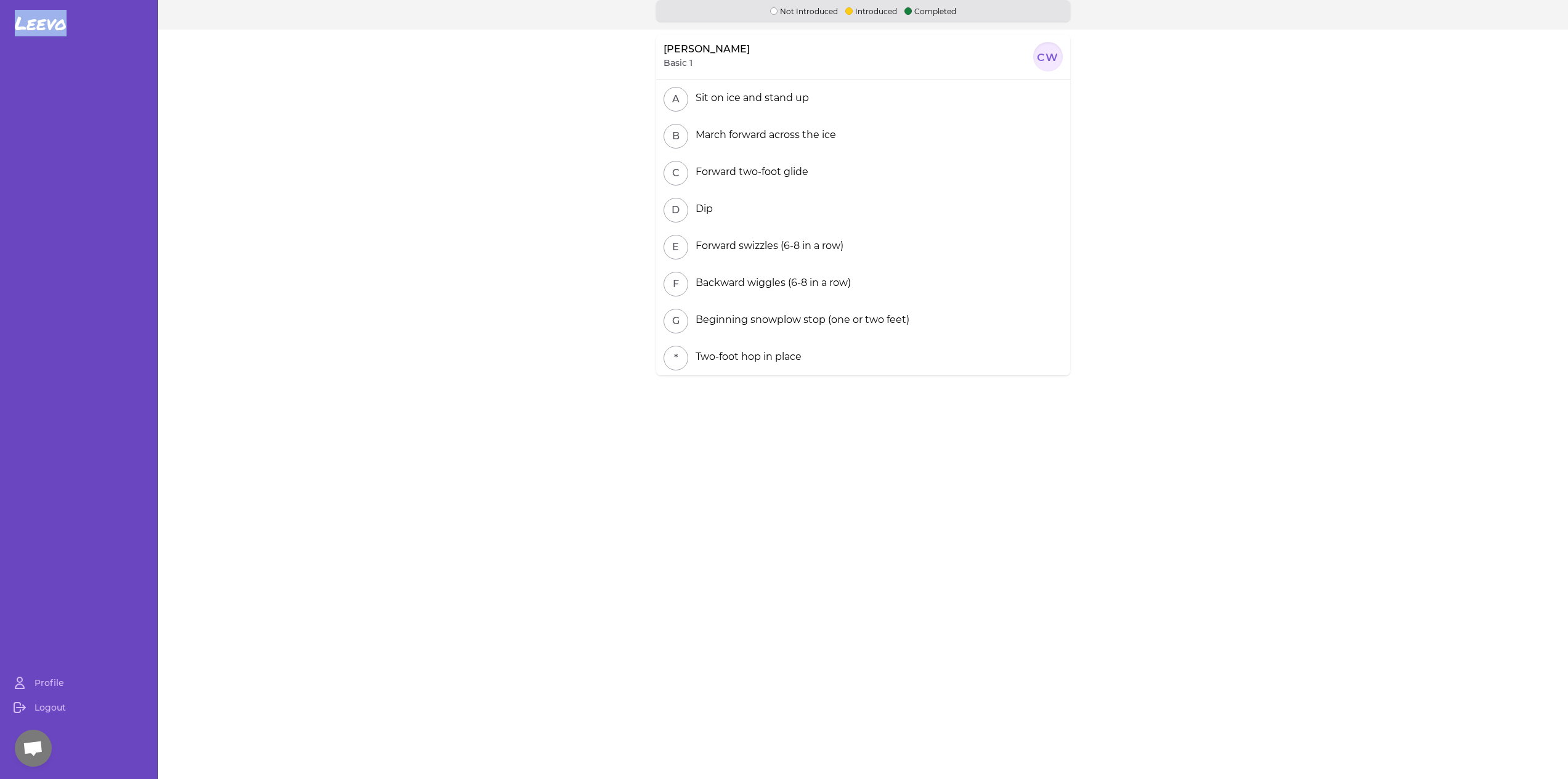
drag, startPoint x: 7, startPoint y: 25, endPoint x: 94, endPoint y: 26, distance: 87.0
click at [94, 26] on div "Leevo" at bounding box center [78, 23] width 158 height 23
click at [86, 26] on div "Leevo" at bounding box center [78, 23] width 158 height 23
click at [44, 687] on link "Profile" at bounding box center [78, 683] width 148 height 24
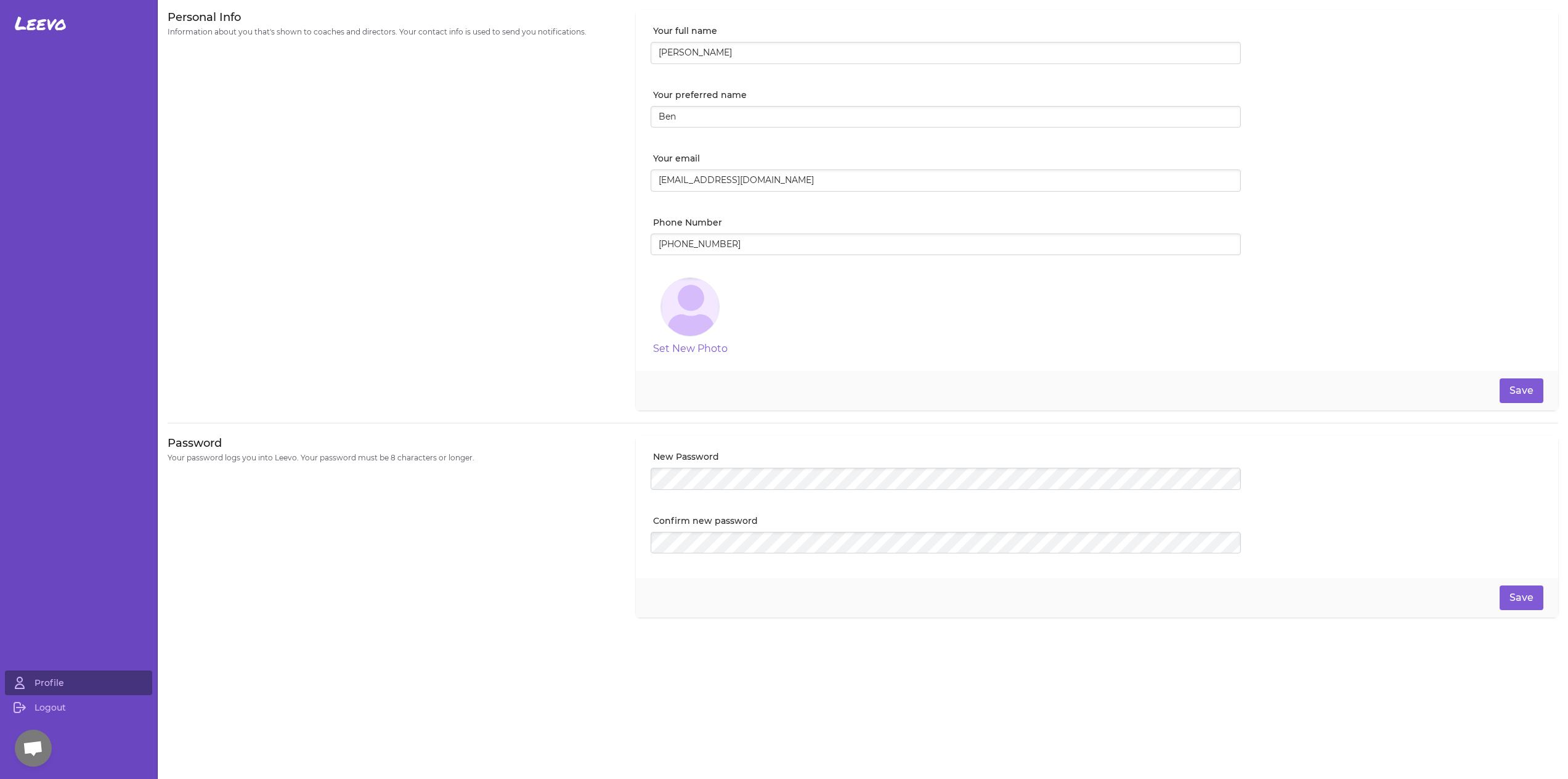
click at [42, 23] on span "Leevo" at bounding box center [40, 23] width 51 height 23
click at [292, 447] on h3 "Password" at bounding box center [394, 443] width 454 height 14
click at [42, 740] on span "开放式聊天" at bounding box center [32, 747] width 37 height 37
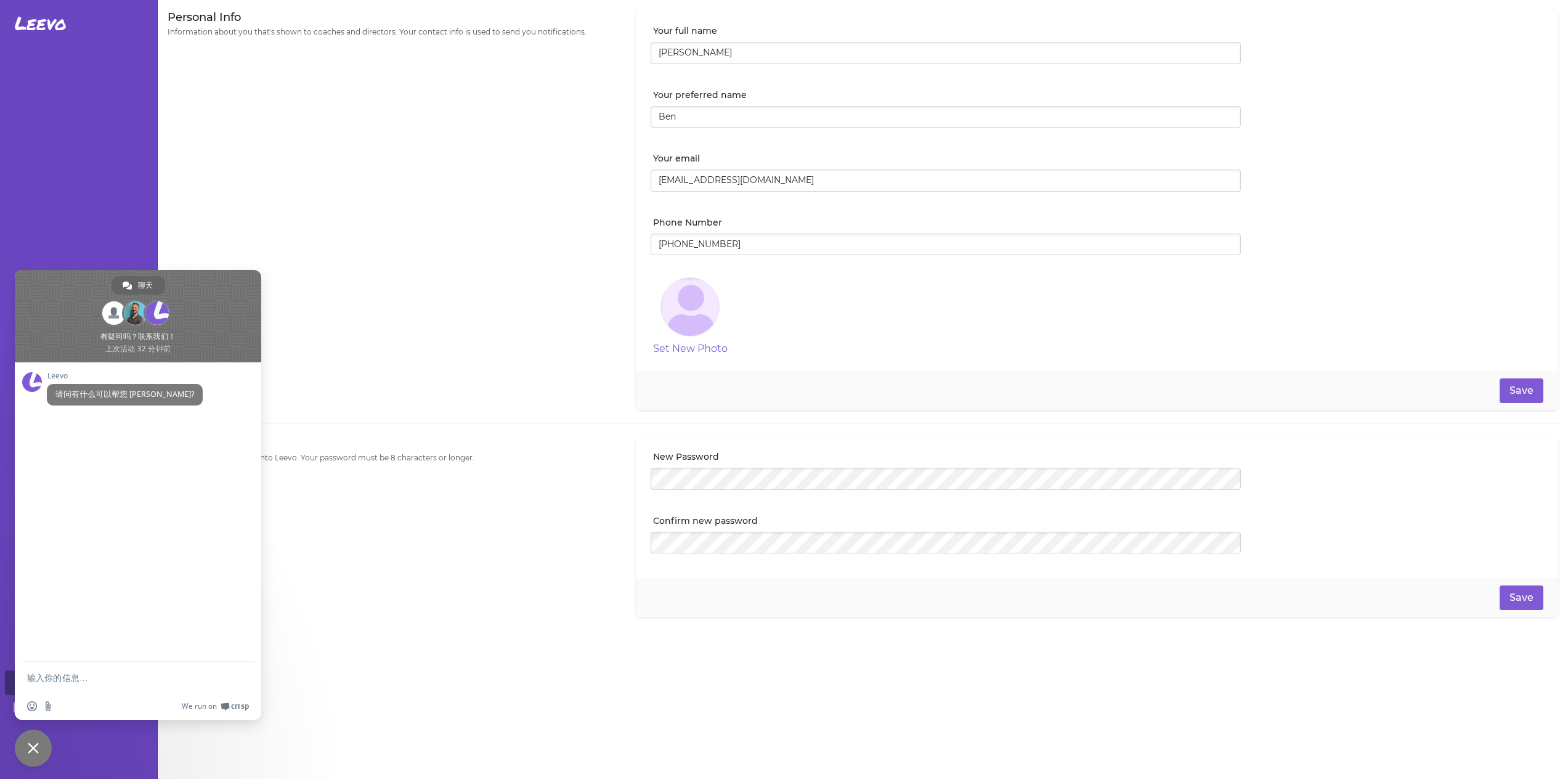
click at [419, 233] on div "Personal Info Information about you that's shown to coaches and directors. Your…" at bounding box center [394, 210] width 454 height 401
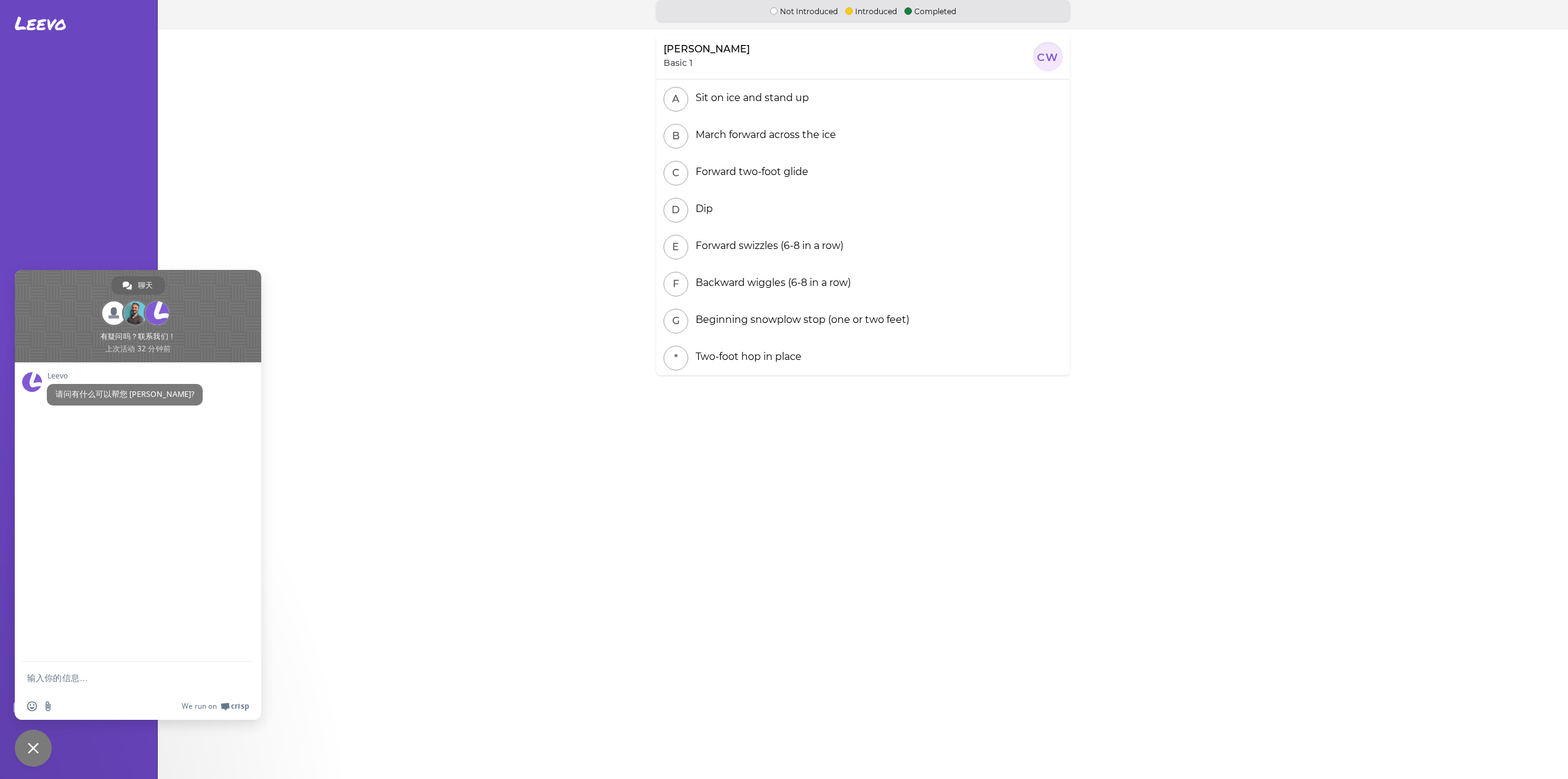
click at [506, 184] on section "[PERSON_NAME] Basic 1 cw A Sit on ice and stand up B March forward across the i…" at bounding box center [862, 389] width 1410 height 720
click at [1038, 59] on div at bounding box center [1048, 57] width 30 height 30
click at [32, 746] on span "关闭聊天" at bounding box center [33, 748] width 11 height 11
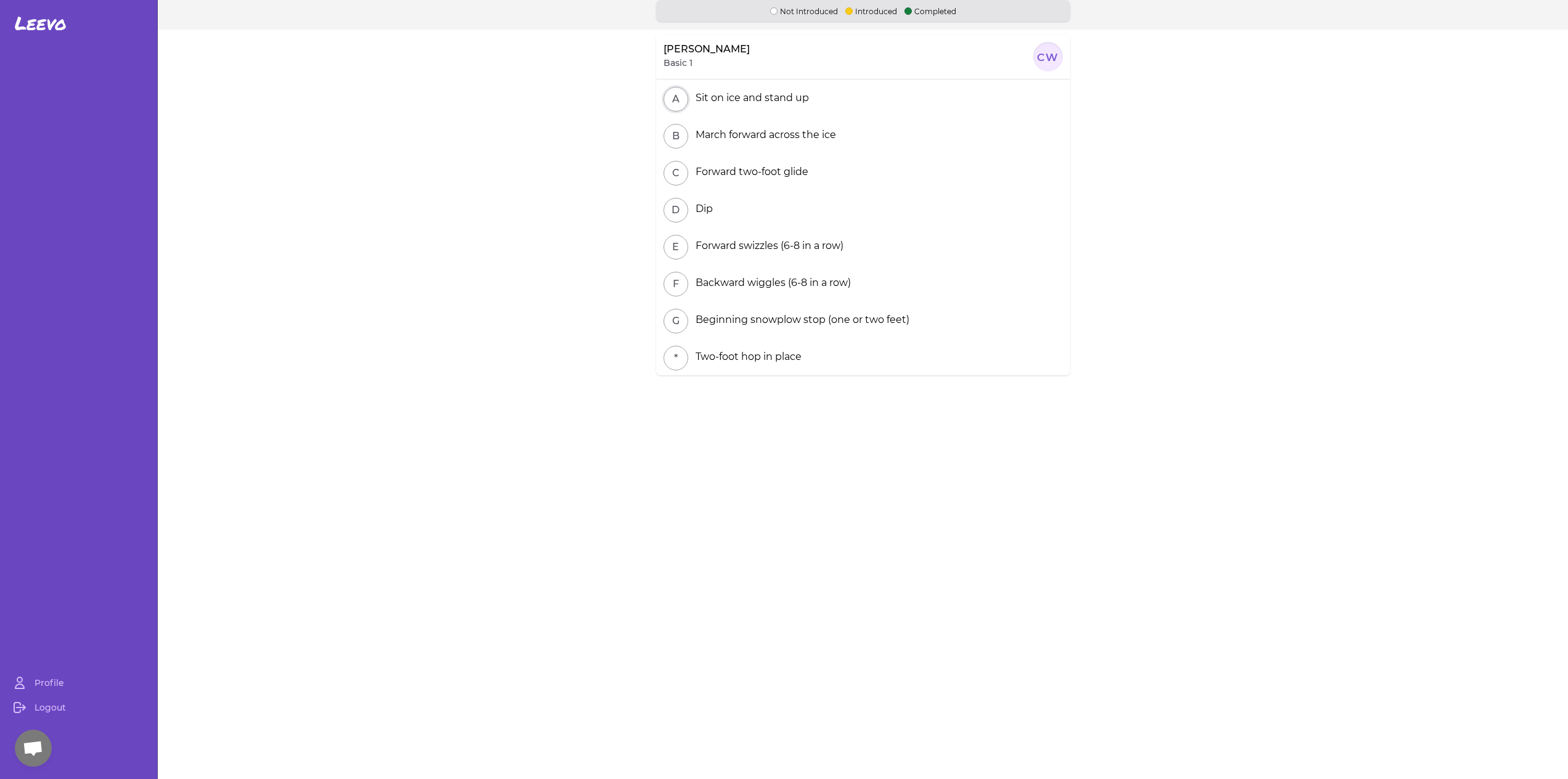
click at [675, 99] on button "A" at bounding box center [675, 99] width 24 height 24
click at [754, 99] on div "Sit on ice and stand up" at bounding box center [749, 98] width 118 height 14
click at [677, 93] on button "A" at bounding box center [675, 99] width 24 height 24
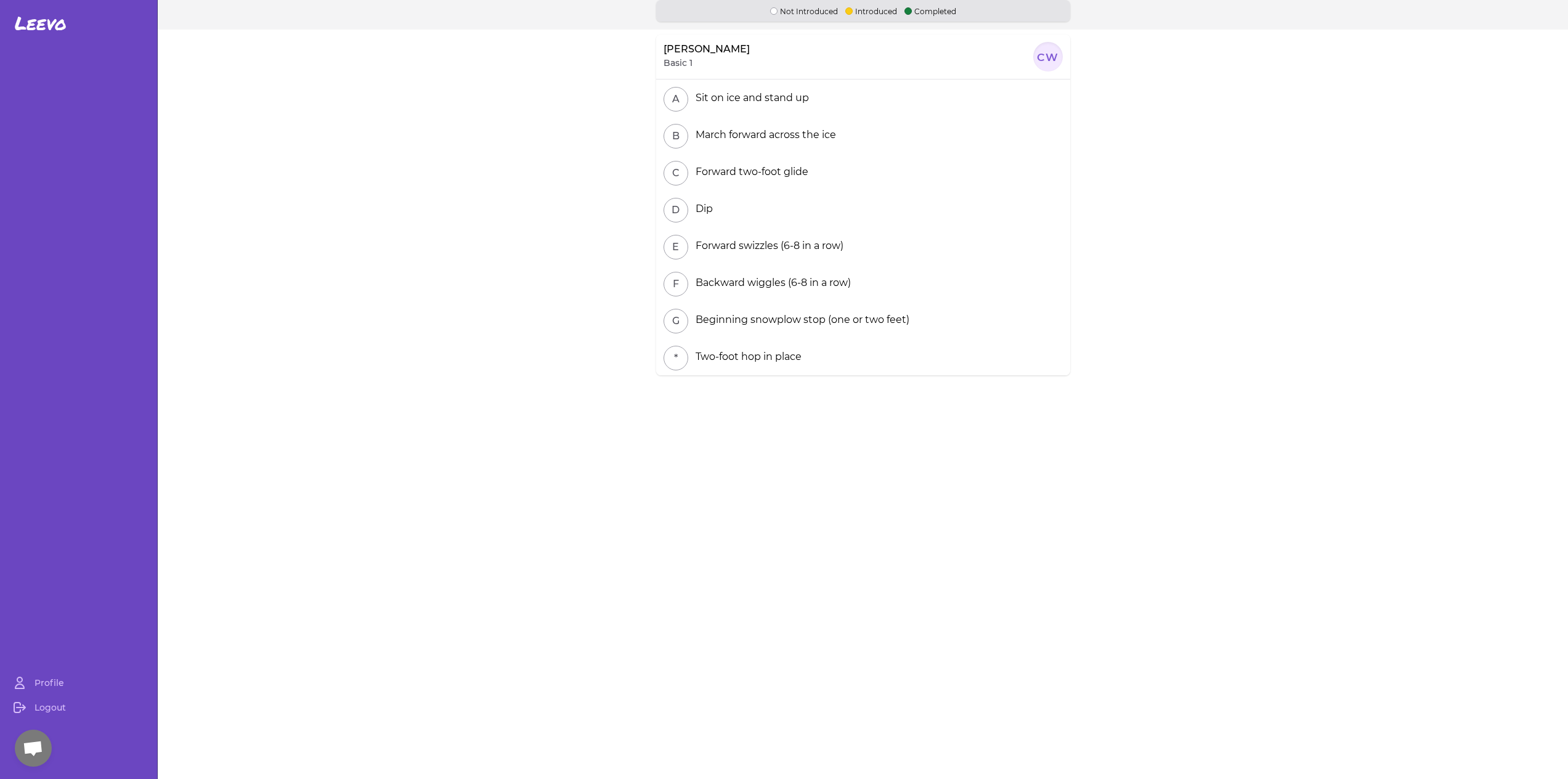
click at [942, 14] on p "Completed" at bounding box center [930, 10] width 51 height 12
drag, startPoint x: 1065, startPoint y: 54, endPoint x: 1044, endPoint y: 52, distance: 21.1
click at [1063, 54] on div "[PERSON_NAME] Basic 1 cw" at bounding box center [863, 56] width 414 height 44
click at [1041, 51] on div at bounding box center [1048, 57] width 30 height 30
click at [1122, 159] on section "[PERSON_NAME] 基础1 cw 一个 坐在冰上并站起来 B 在冰面上前进 C 向前双脚滑行 D 蘸 和 向前旋转（连续 6-8 次） F 向后摆动（…" at bounding box center [862, 389] width 1410 height 720
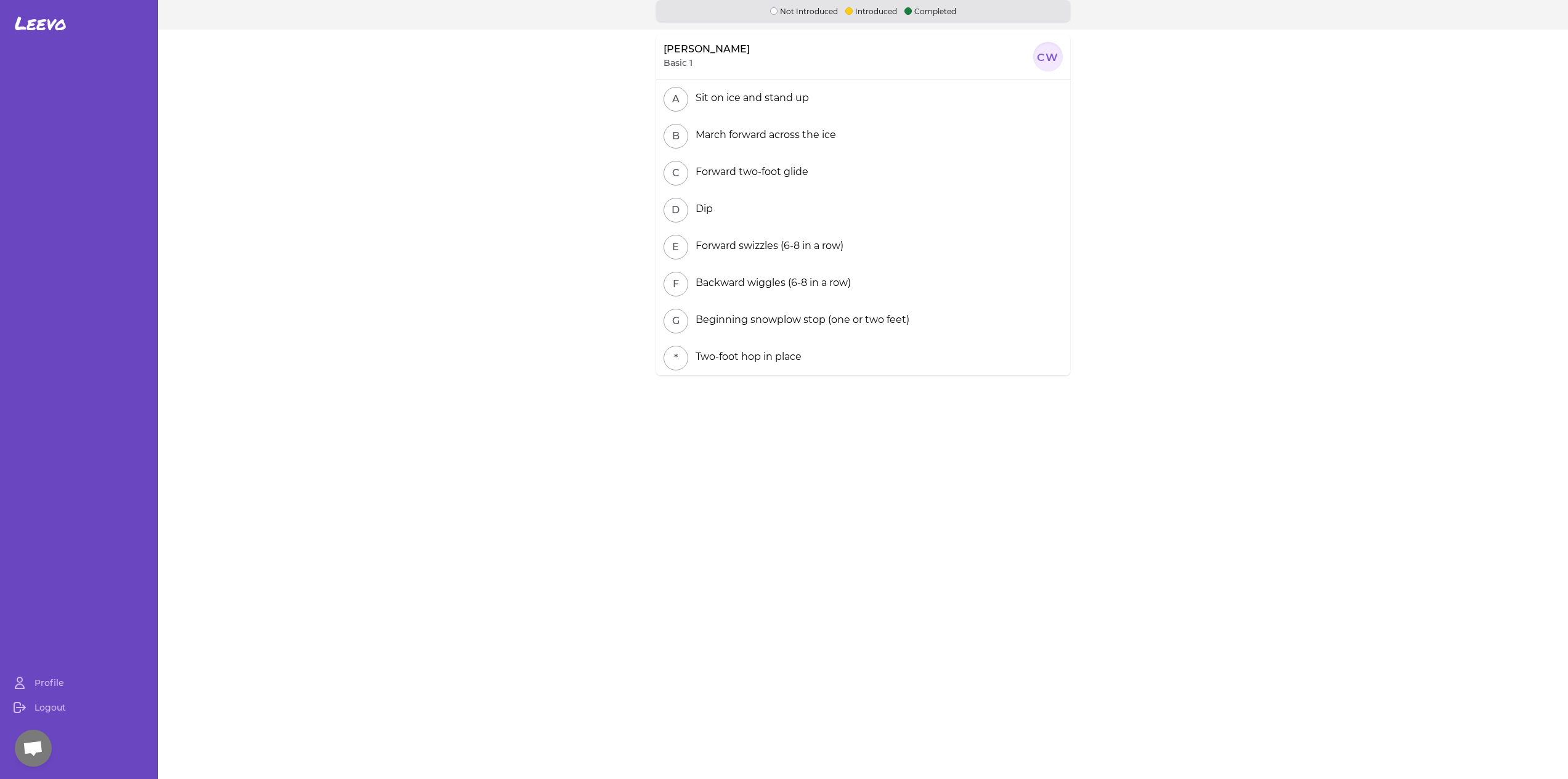
click at [1235, 204] on section "[PERSON_NAME] Basic 1 cw A Sit on ice and stand up B March forward across the i…" at bounding box center [862, 389] width 1410 height 720
